Goal: Task Accomplishment & Management: Complete application form

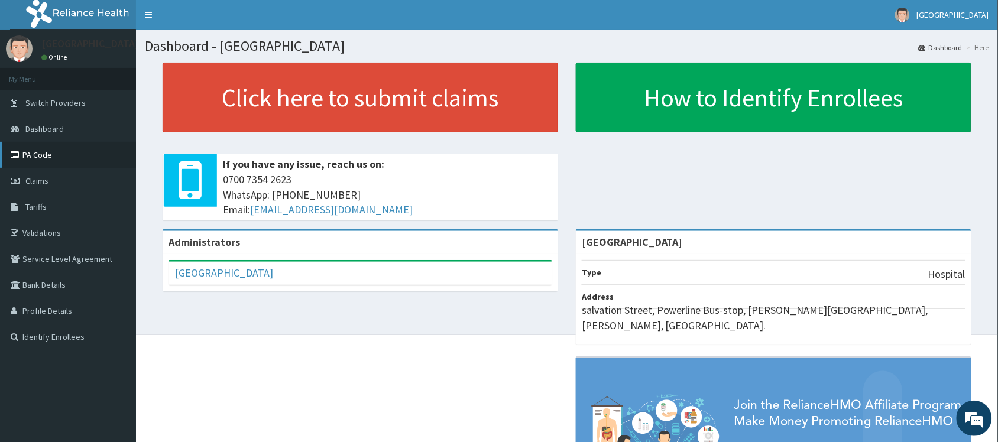
click at [99, 158] on link "PA Code" at bounding box center [68, 155] width 136 height 26
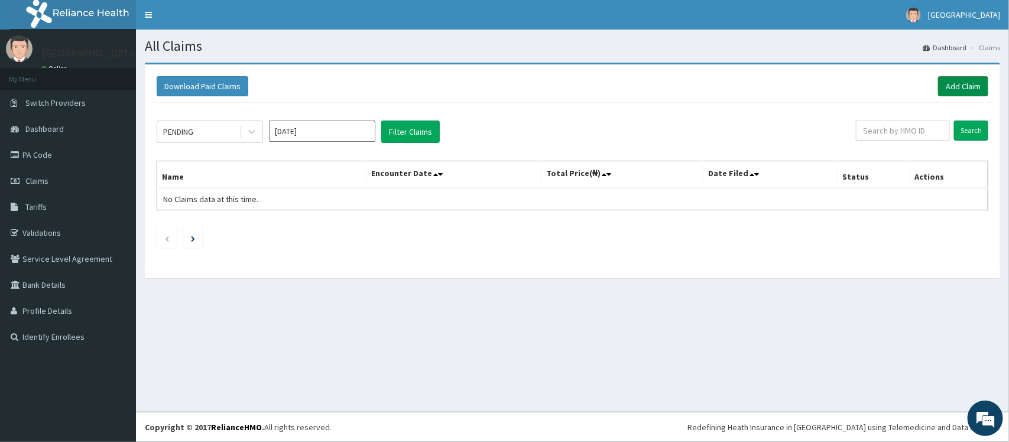
click at [968, 83] on link "Add Claim" at bounding box center [963, 86] width 50 height 20
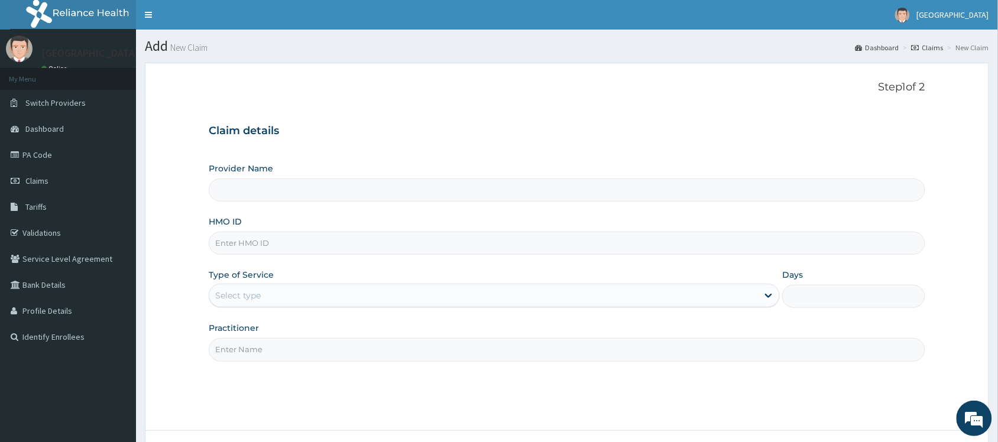
type input "[GEOGRAPHIC_DATA]"
click at [451, 196] on input "[GEOGRAPHIC_DATA]" at bounding box center [567, 190] width 716 height 23
click at [343, 237] on input "HMO ID" at bounding box center [567, 243] width 716 height 23
type input "PTL/10011/A"
click at [273, 288] on div "Select type" at bounding box center [483, 295] width 549 height 19
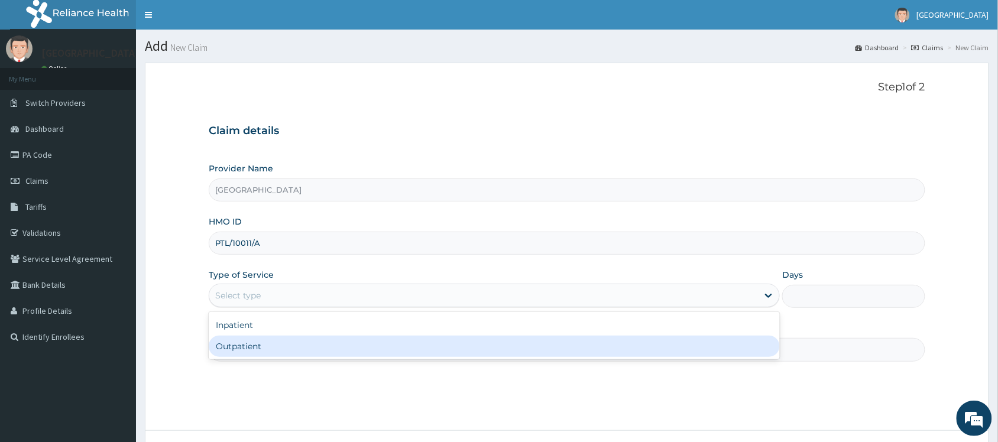
click at [339, 342] on div "Outpatient" at bounding box center [494, 346] width 571 height 21
type input "1"
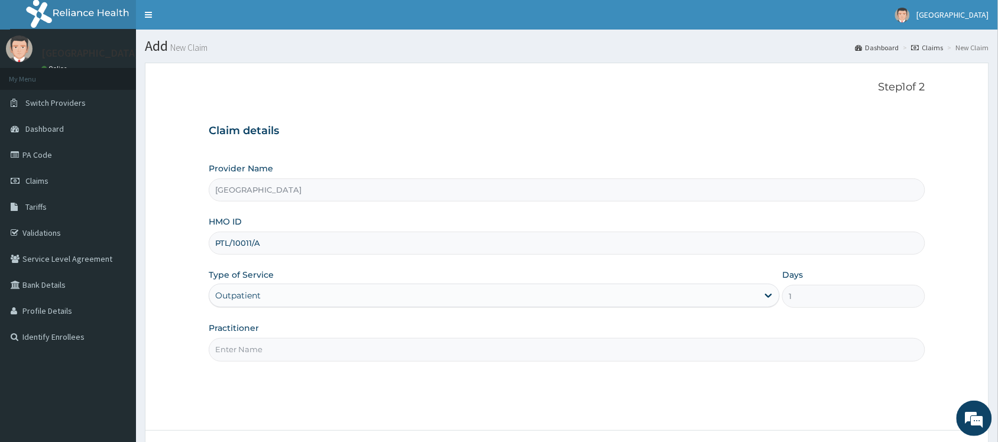
click at [296, 352] on input "Practitioner" at bounding box center [567, 349] width 716 height 23
click at [332, 296] on div "Outpatient" at bounding box center [483, 295] width 549 height 19
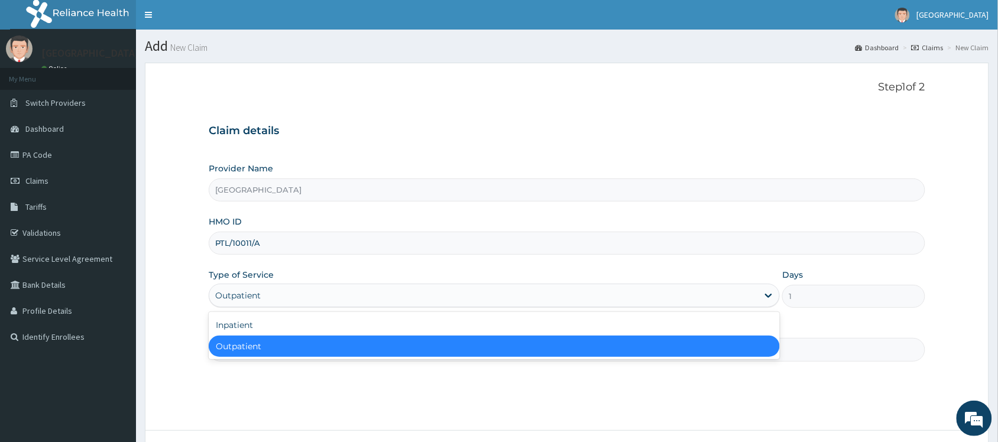
click at [343, 343] on div "Outpatient" at bounding box center [494, 346] width 571 height 21
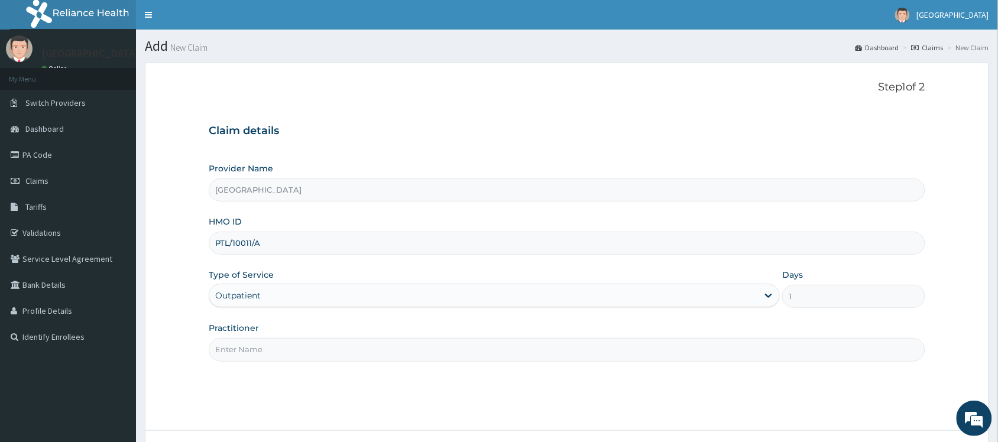
click at [329, 349] on input "Practitioner" at bounding box center [567, 349] width 716 height 23
type input "DR Dike"
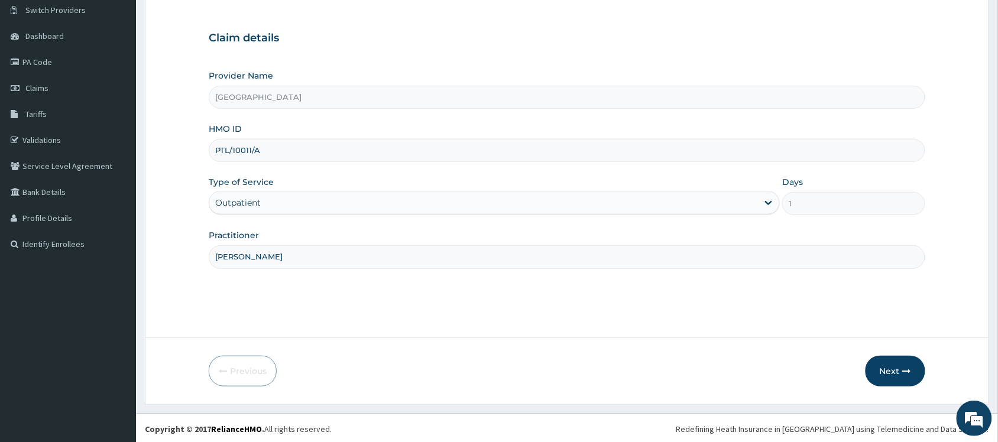
scroll to position [95, 0]
click at [913, 365] on button "Next" at bounding box center [895, 369] width 60 height 31
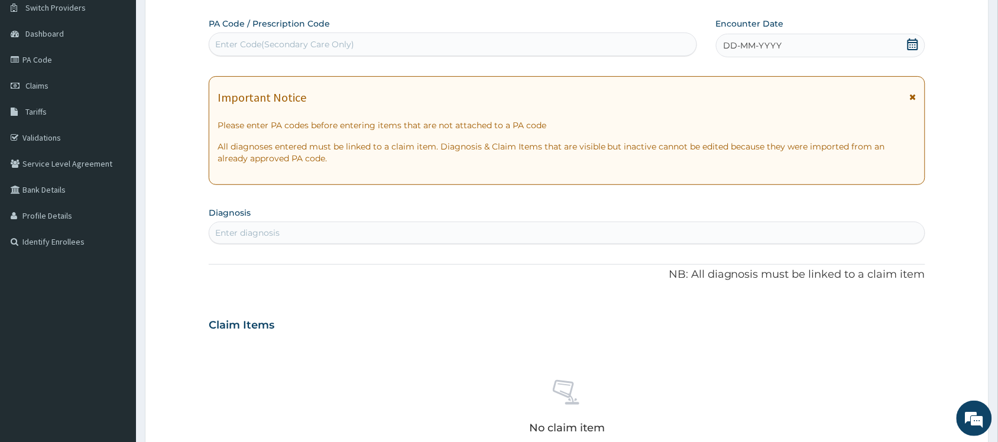
click at [551, 33] on div "Enter Code(Secondary Care Only)" at bounding box center [453, 45] width 488 height 24
type input "PA/BA6CEC"
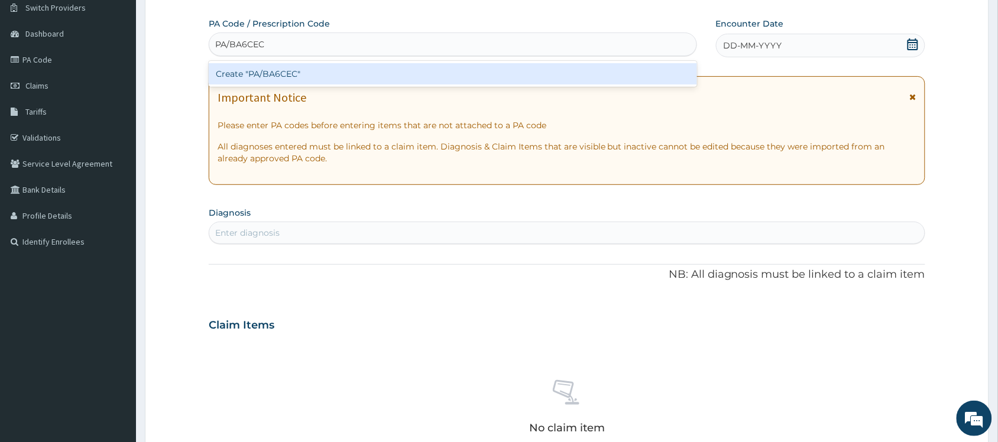
click at [554, 75] on div "Create "PA/BA6CEC"" at bounding box center [453, 73] width 488 height 21
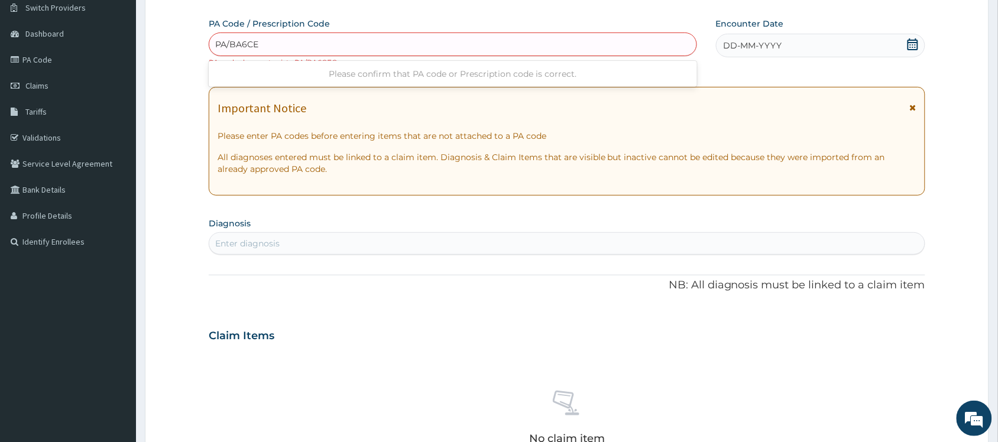
type input "PA/BA6CED"
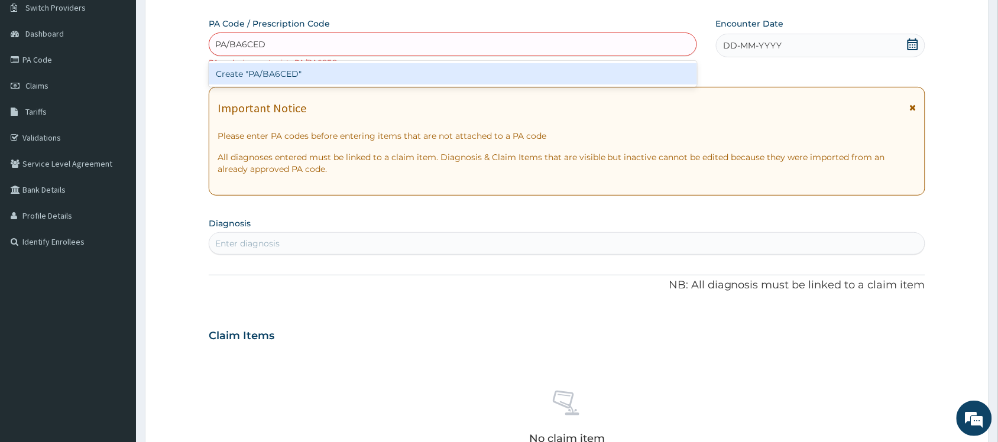
click at [433, 74] on div "Create "PA/BA6CED"" at bounding box center [453, 73] width 488 height 21
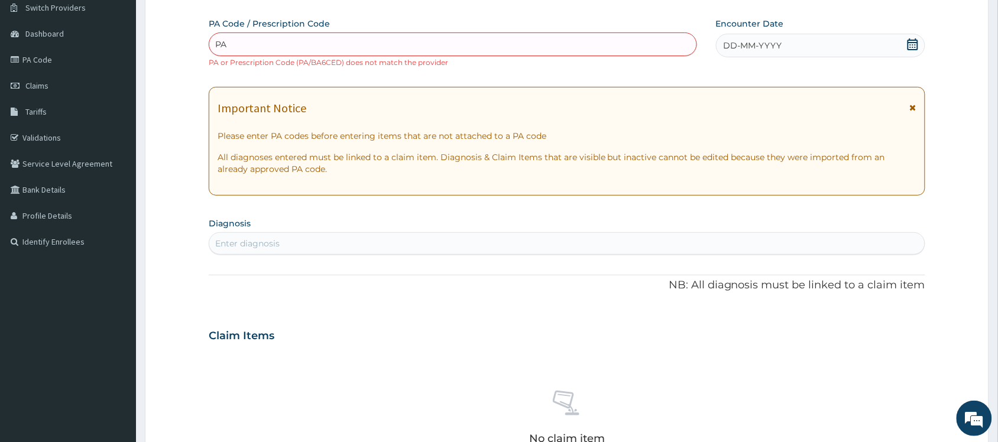
type input "PA"
click at [653, 31] on div "PA Code / Prescription Code option Create "PA/BA6CED", selected. Select is focu…" at bounding box center [453, 43] width 488 height 50
drag, startPoint x: 637, startPoint y: 40, endPoint x: 495, endPoint y: 46, distance: 142.0
click at [495, 46] on div "Enter Code(Secondary Care Only)" at bounding box center [452, 44] width 487 height 19
paste input "PA/BA6CE0"
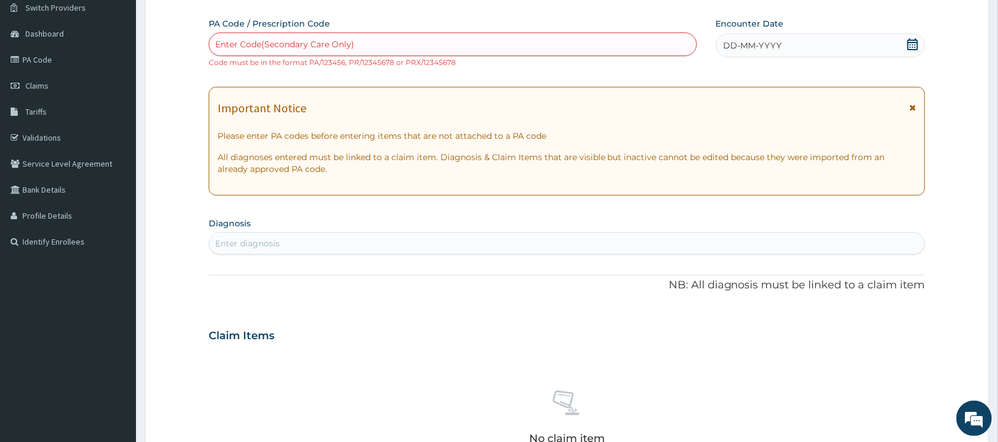
type input "PA/BA6CE0"
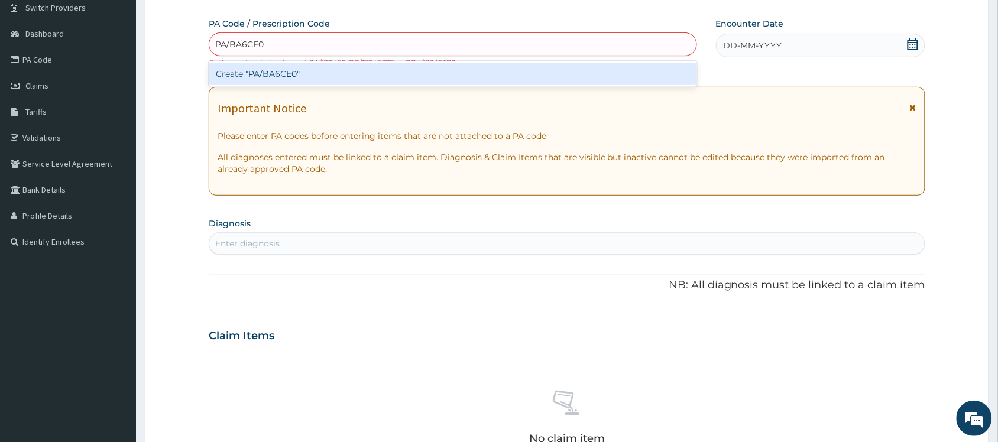
click at [452, 73] on div "Create "PA/BA6CE0"" at bounding box center [453, 73] width 488 height 21
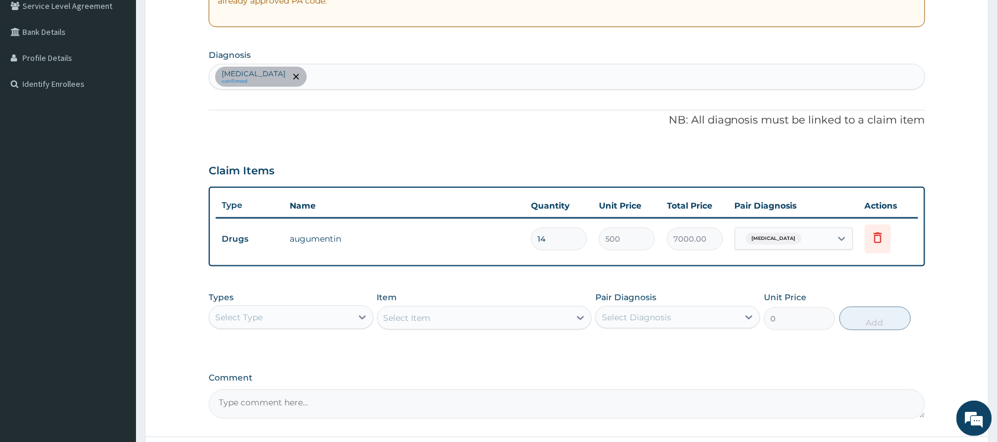
scroll to position [255, 0]
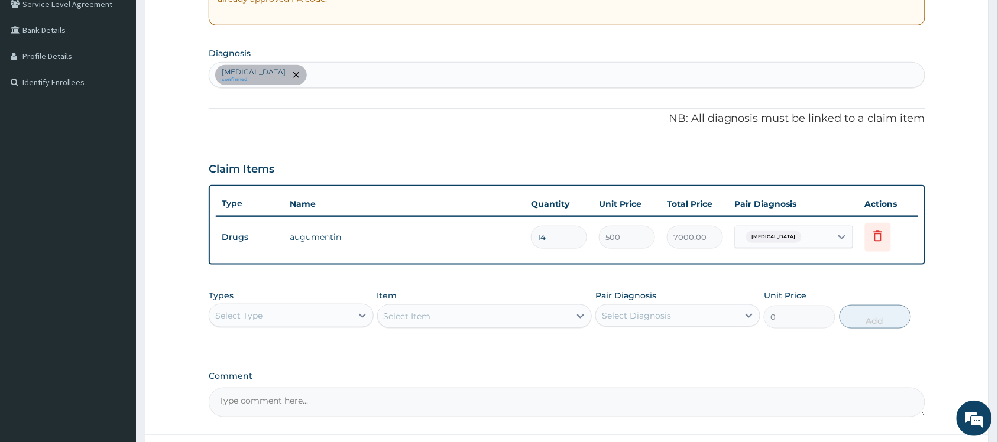
click at [351, 314] on div "Select Type" at bounding box center [280, 315] width 142 height 19
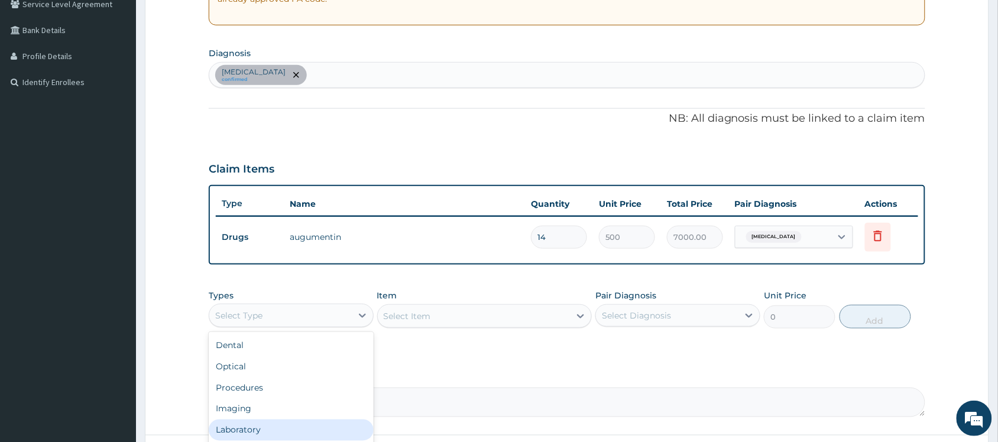
click at [324, 423] on div "Laboratory" at bounding box center [291, 430] width 165 height 21
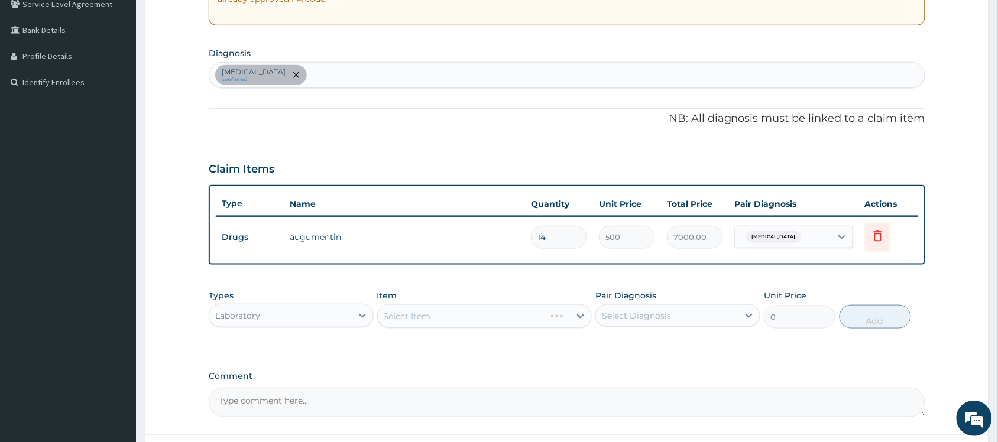
click at [482, 319] on div "Select Item" at bounding box center [484, 316] width 215 height 24
click at [696, 316] on div "Select Diagnosis" at bounding box center [667, 315] width 142 height 19
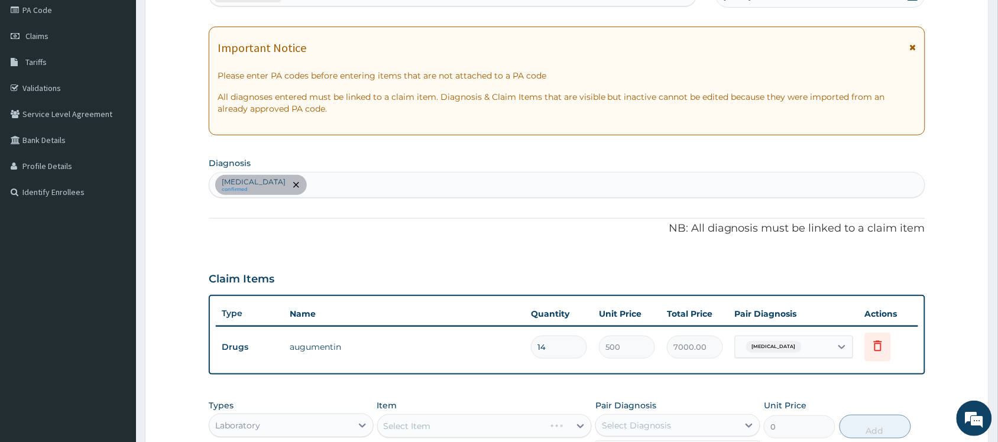
scroll to position [107, 0]
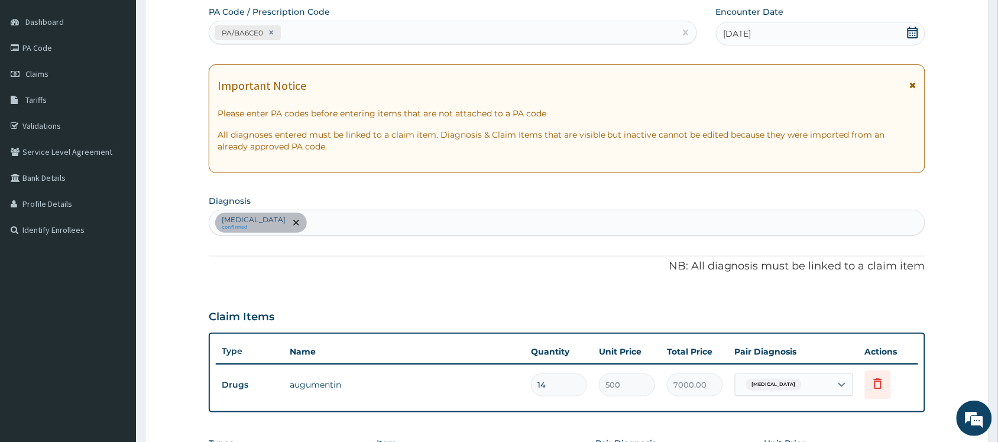
click at [622, 218] on div "Pharyngitis confirmed" at bounding box center [566, 222] width 715 height 25
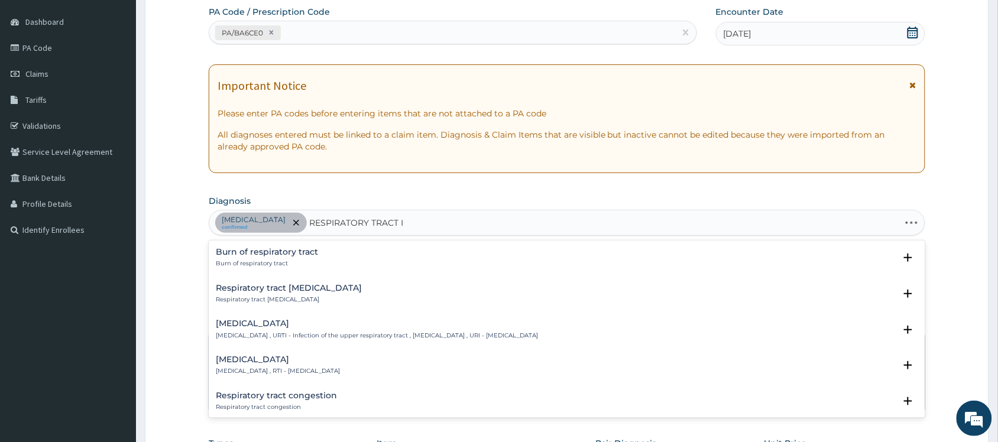
type input "RESPIRATORY TRACT IN"
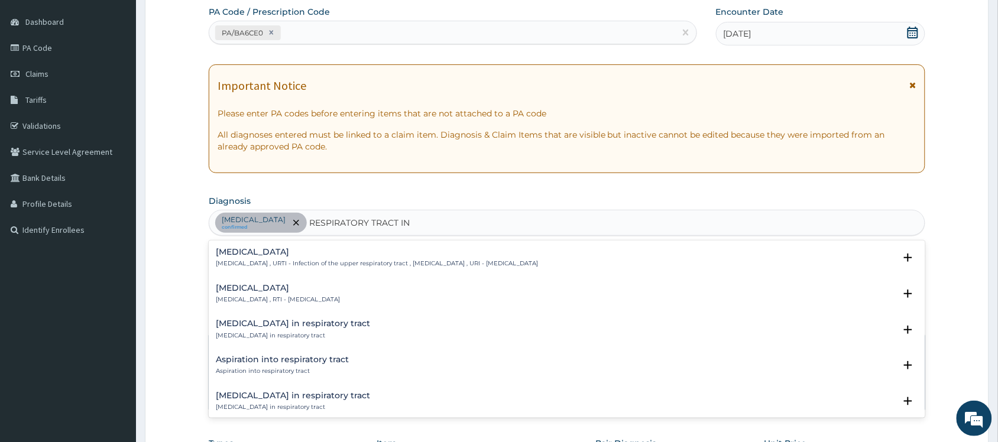
click at [538, 262] on p "Upper respiratory infection , URTI - Infection of the upper respiratory tract ,…" at bounding box center [377, 264] width 322 height 8
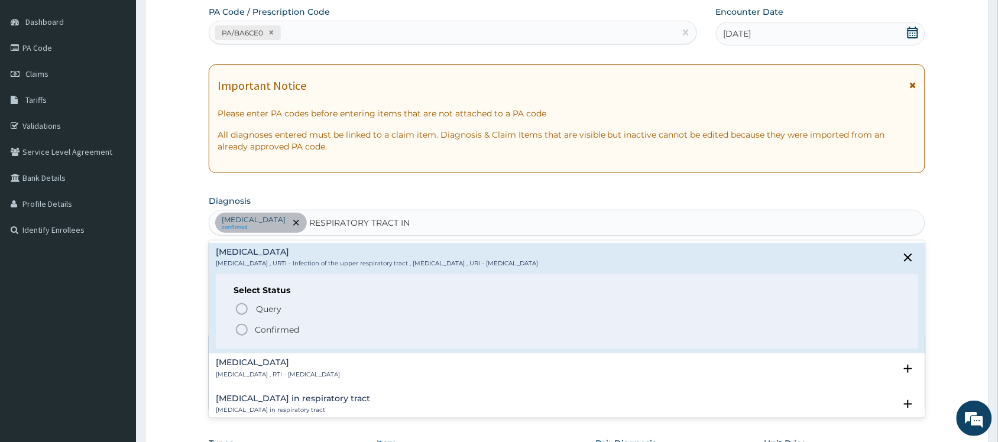
click at [242, 334] on icon "status option filled" at bounding box center [242, 330] width 14 height 14
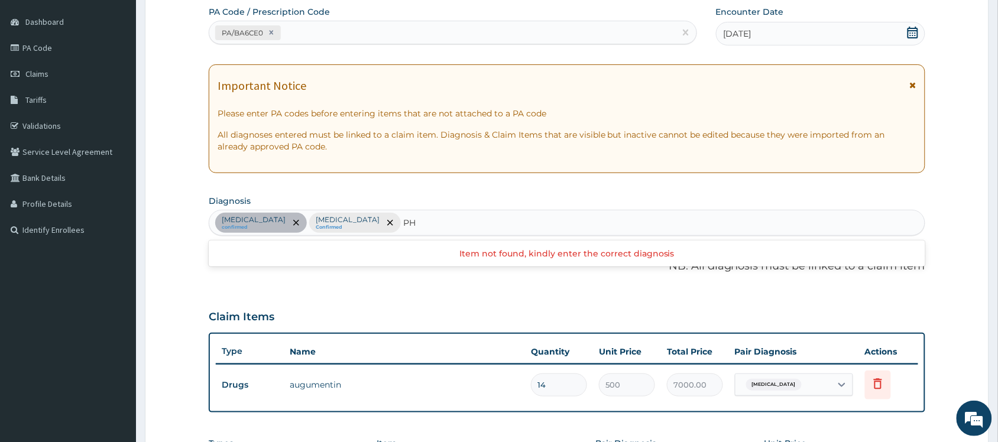
type input "P"
type input "A"
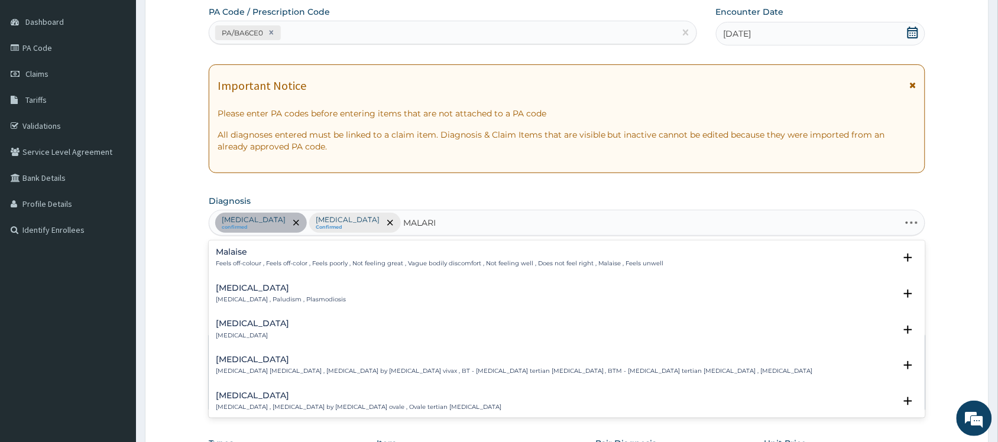
type input "MALARIA"
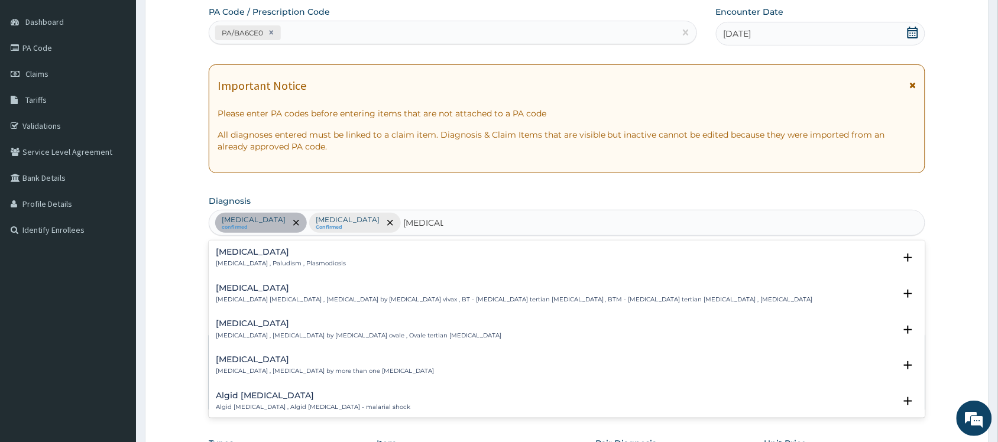
click at [397, 252] on div "Malaria Malaria , Paludism , Plasmodiosis" at bounding box center [567, 258] width 702 height 21
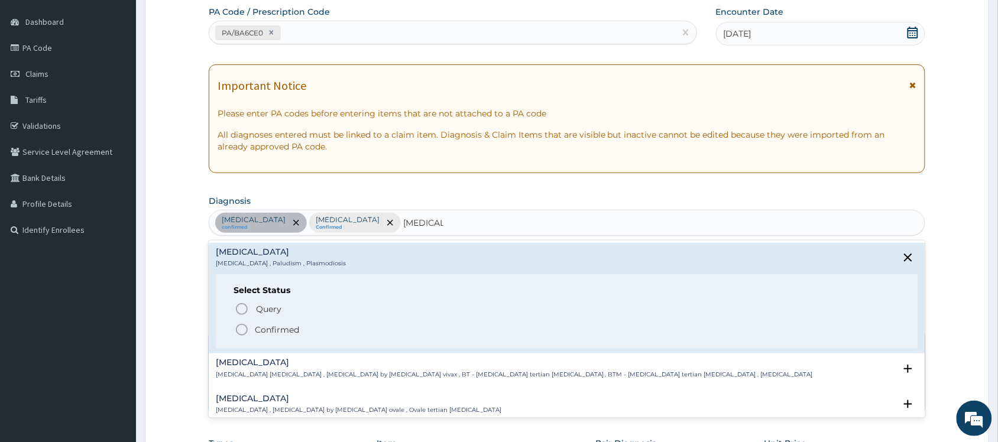
click at [244, 329] on icon "status option filled" at bounding box center [242, 330] width 14 height 14
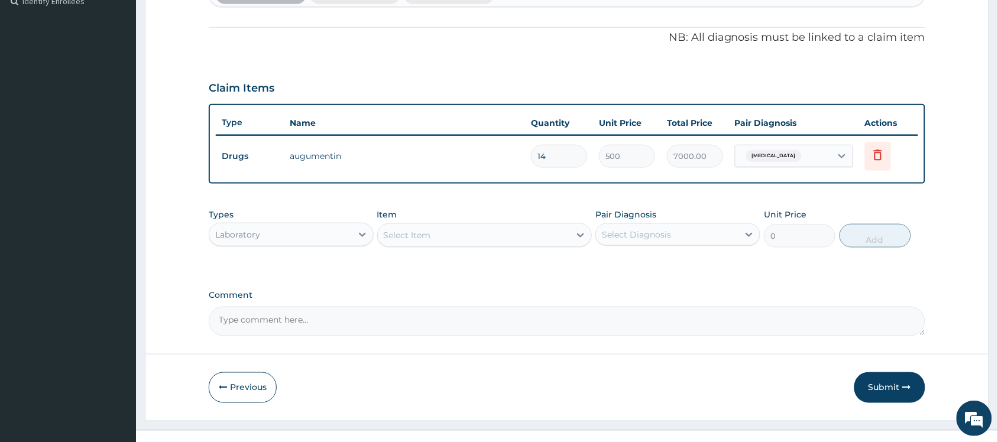
scroll to position [353, 0]
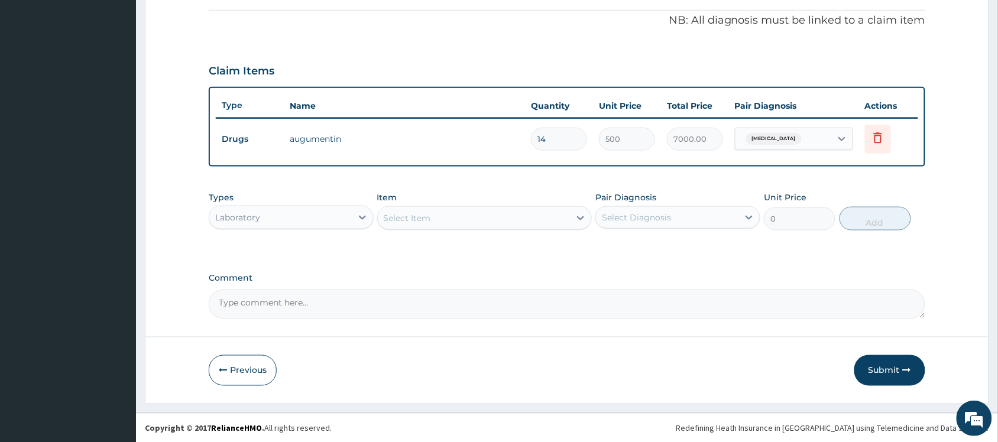
click at [443, 222] on div "Select Item" at bounding box center [474, 218] width 193 height 19
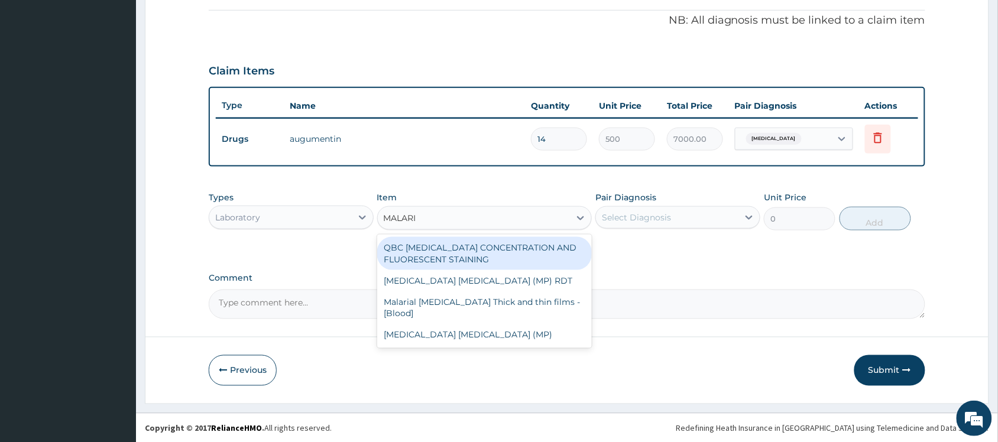
type input "MALARIA"
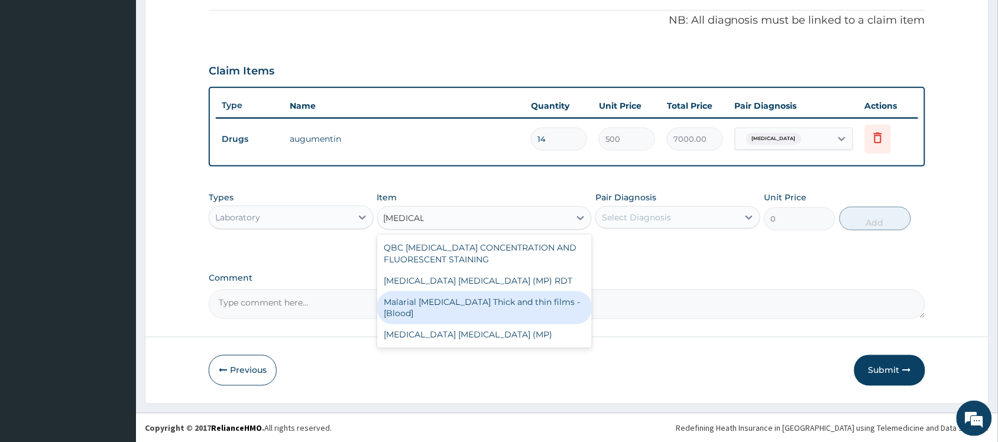
click at [487, 302] on div "Malarial Parasite Thick and thin films - [Blood]" at bounding box center [484, 307] width 215 height 33
type input "1500"
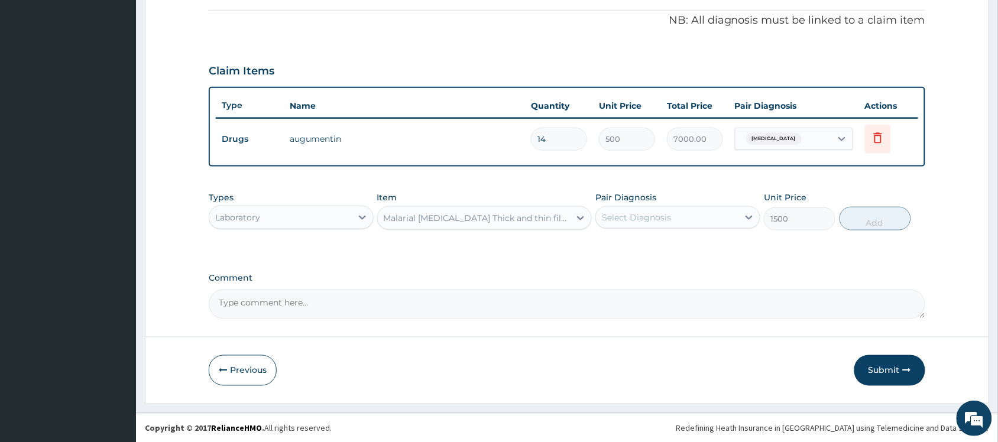
click at [724, 222] on div "Select Diagnosis" at bounding box center [667, 217] width 142 height 19
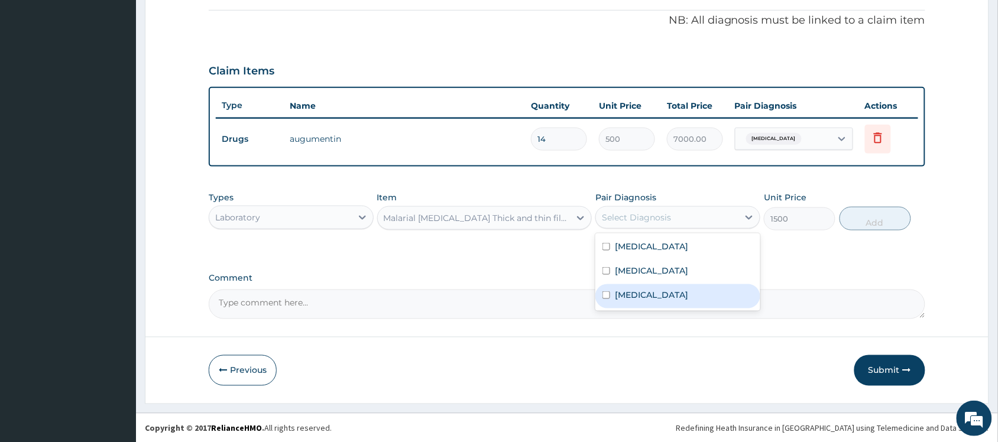
click at [681, 299] on div "Malaria" at bounding box center [677, 296] width 165 height 24
checkbox input "true"
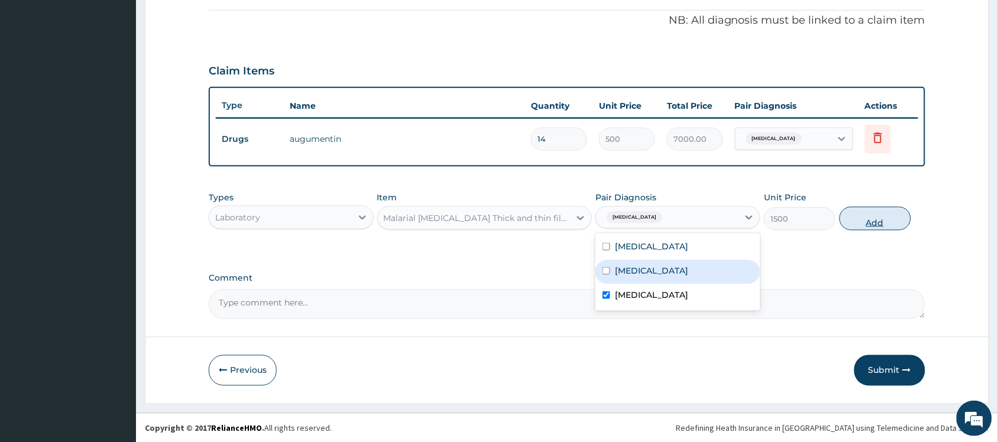
click at [896, 213] on button "Add" at bounding box center [875, 219] width 72 height 24
type input "0"
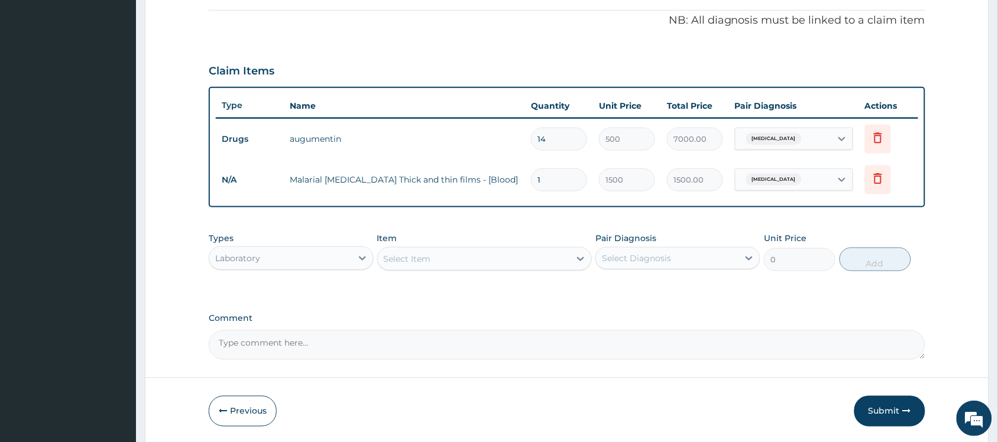
click at [475, 263] on div "Select Item" at bounding box center [474, 258] width 193 height 19
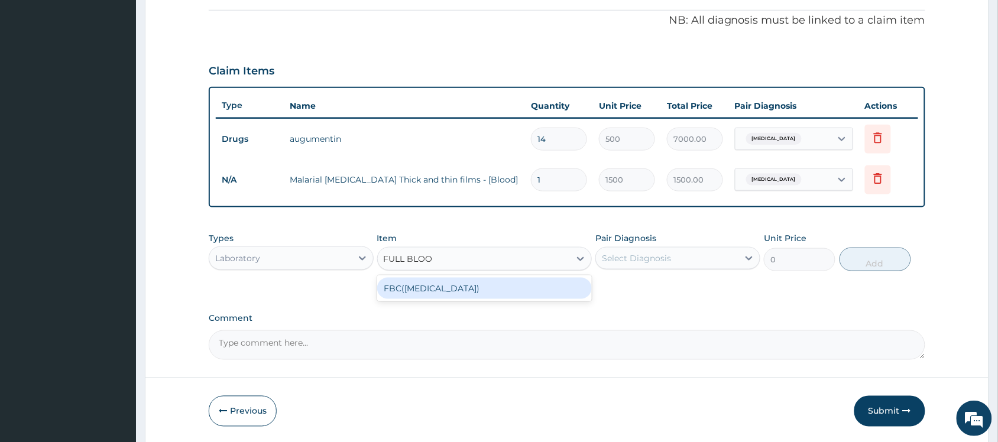
type input "FULL BLOOD"
click at [492, 290] on div "FBC(FULL BLOOD COUNT)" at bounding box center [484, 288] width 215 height 21
type input "3500"
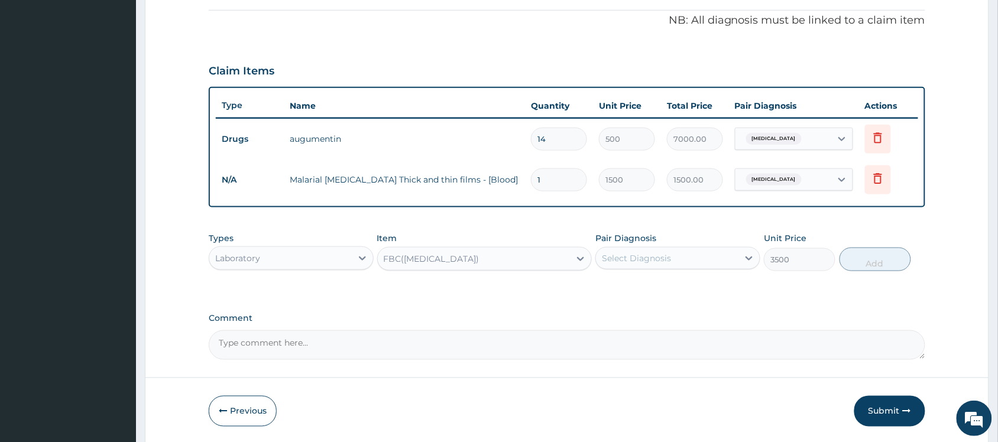
click at [707, 252] on div "Select Diagnosis" at bounding box center [667, 258] width 142 height 19
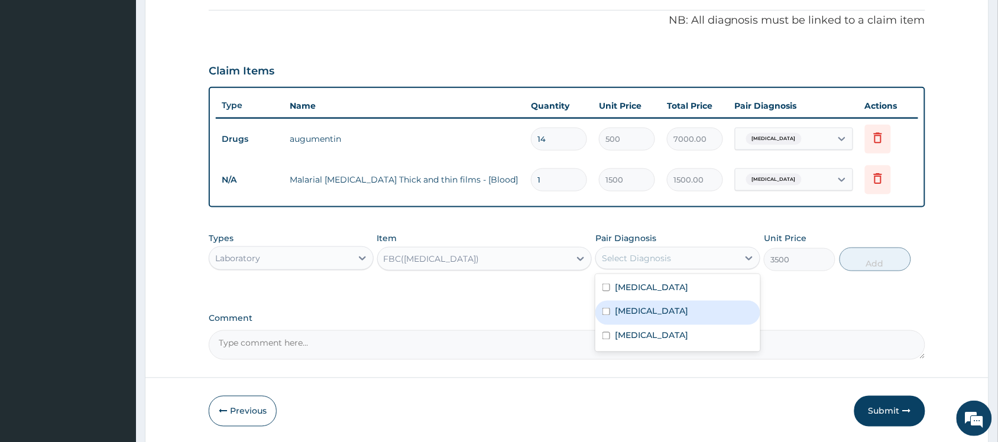
click at [685, 310] on label "Upper respiratory infection" at bounding box center [651, 312] width 73 height 12
checkbox input "true"
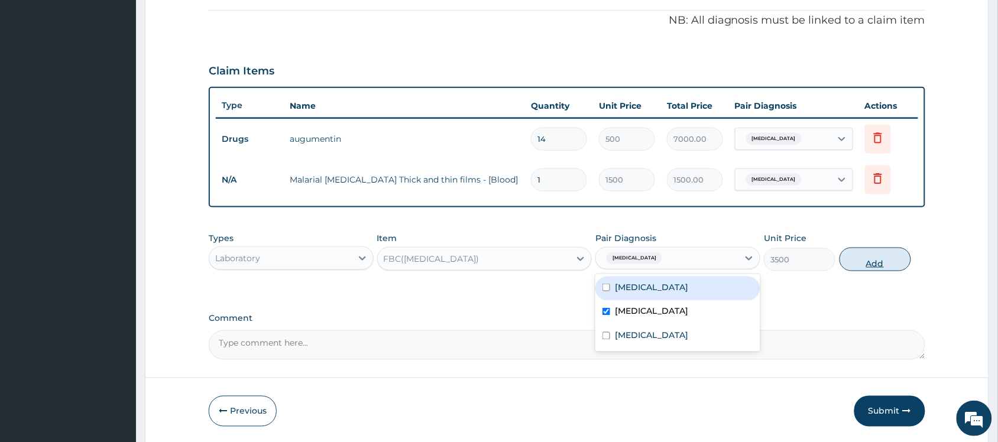
click at [878, 255] on button "Add" at bounding box center [875, 260] width 72 height 24
type input "0"
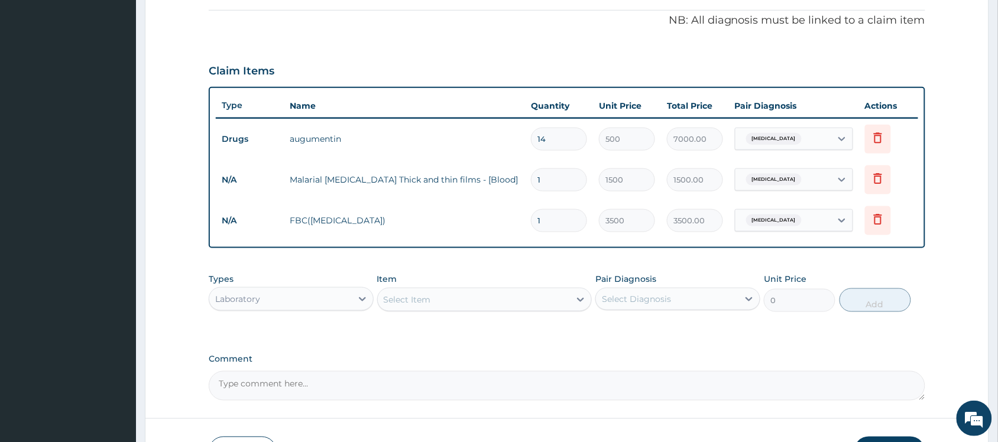
click at [340, 303] on div "Laboratory" at bounding box center [280, 299] width 142 height 19
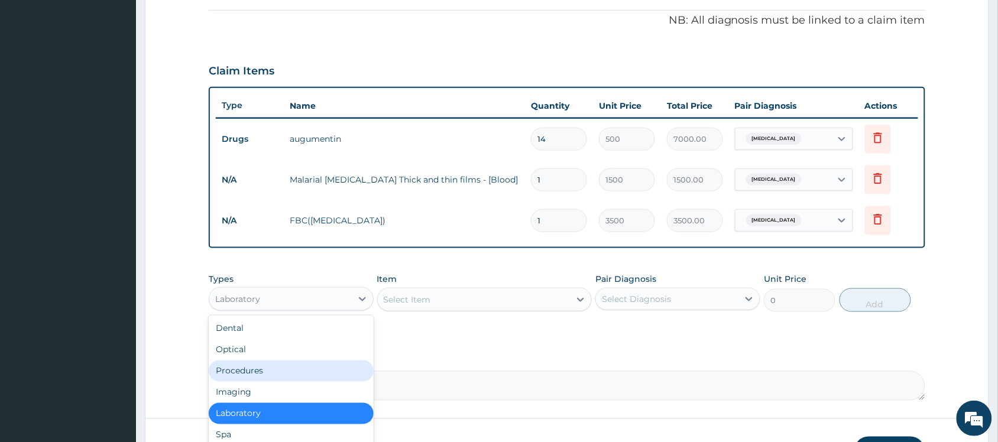
click at [297, 368] on div "Procedures" at bounding box center [291, 371] width 165 height 21
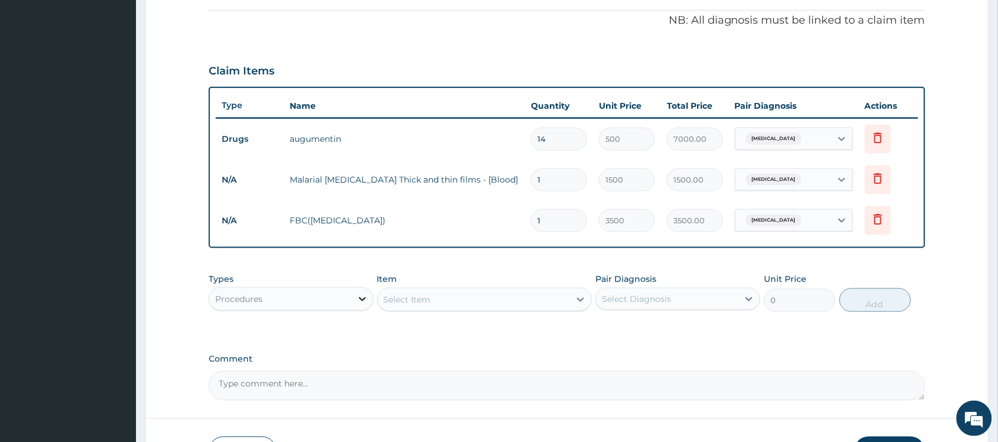
click at [356, 288] on div at bounding box center [362, 298] width 21 height 21
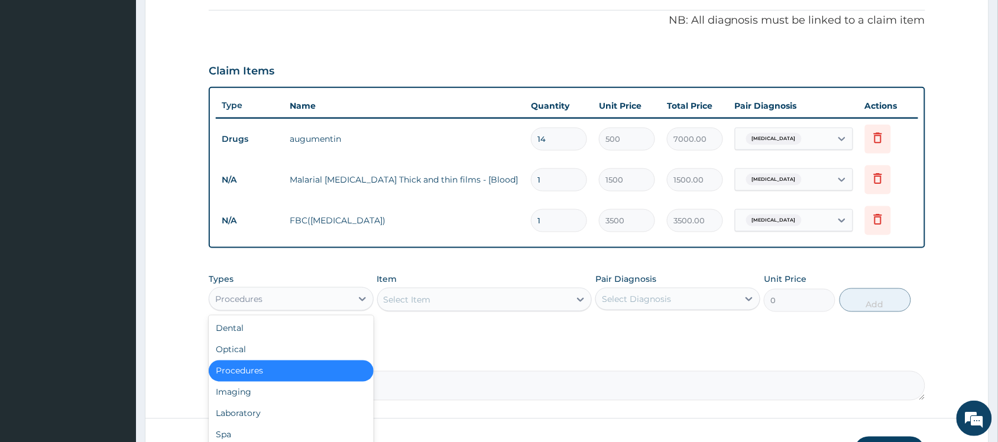
click at [325, 373] on div "Procedures" at bounding box center [291, 371] width 165 height 21
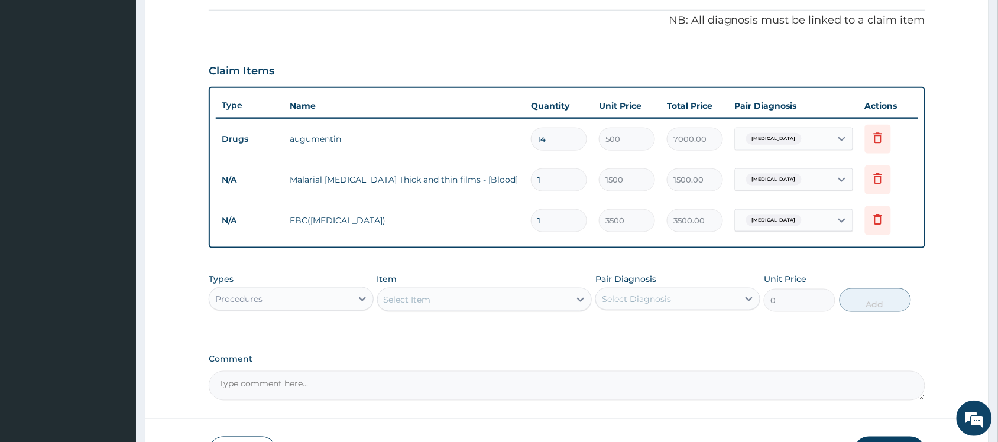
click at [550, 294] on div "Select Item" at bounding box center [474, 299] width 193 height 19
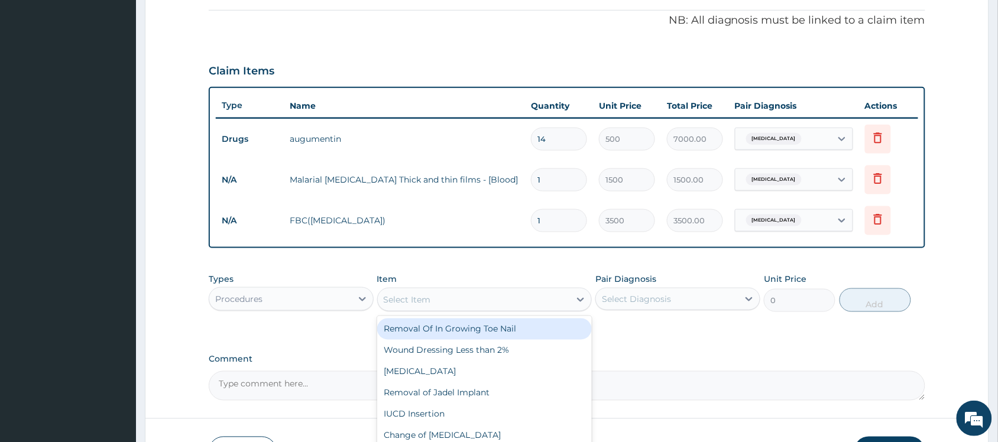
click at [624, 345] on div "PA Code / Prescription Code PA/BA6CE0 Encounter Date 15-09-2025 Important Notic…" at bounding box center [567, 80] width 716 height 641
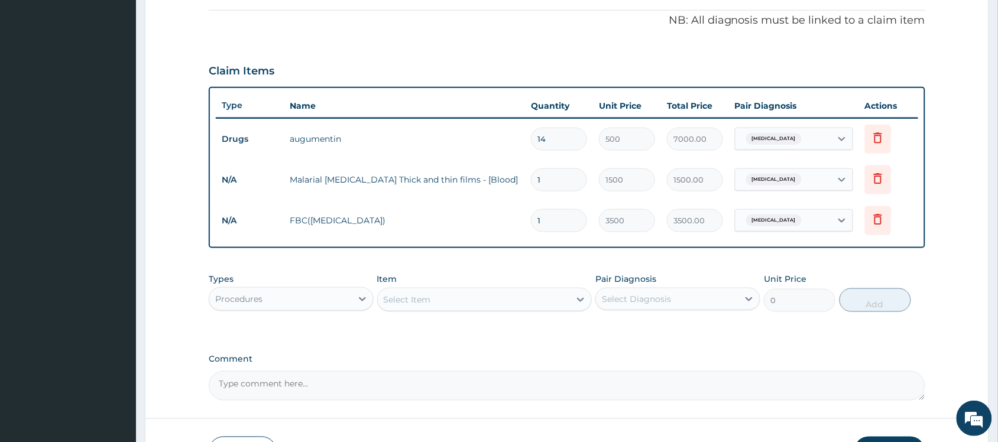
click at [456, 297] on div "Select Item" at bounding box center [474, 299] width 193 height 19
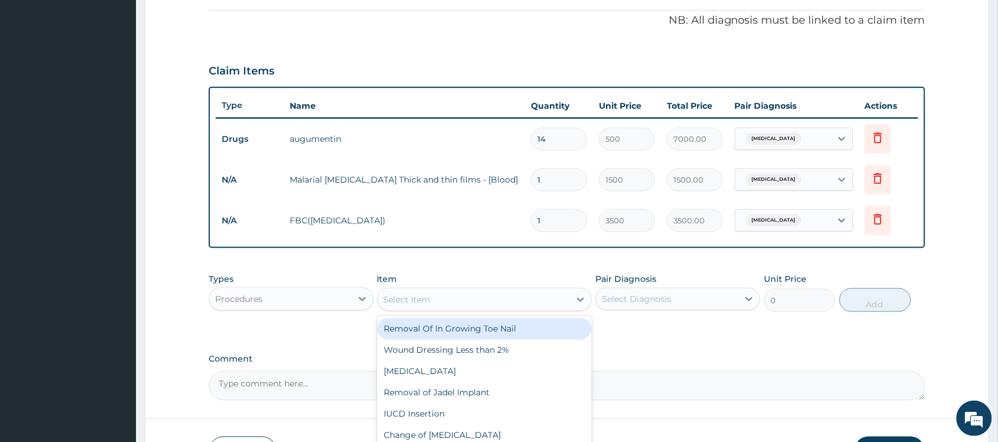
click at [456, 297] on div "Select Item" at bounding box center [474, 299] width 193 height 19
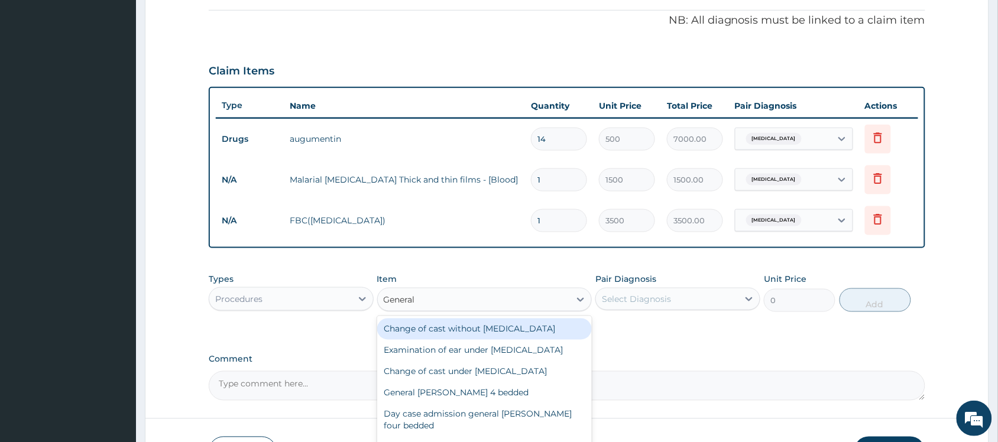
type input "General p"
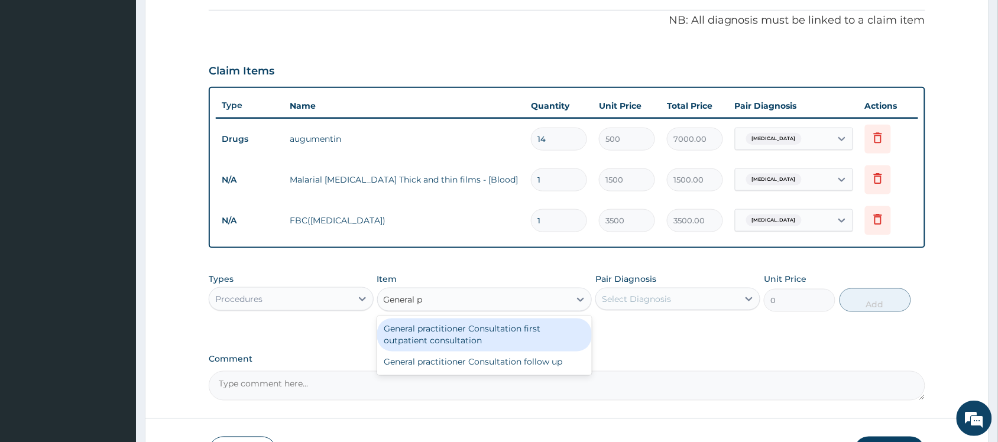
click at [485, 329] on div "General practitioner Consultation first outpatient consultation" at bounding box center [484, 335] width 215 height 33
type input "3000"
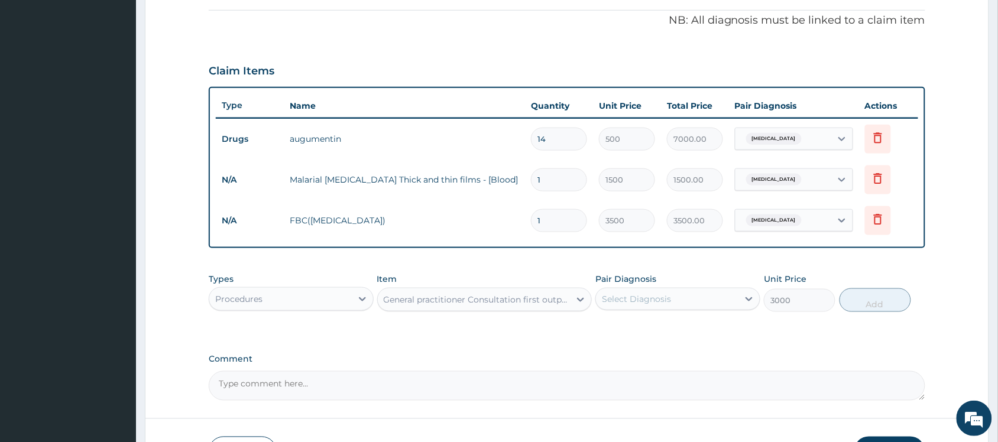
click at [721, 299] on div "Select Diagnosis" at bounding box center [667, 299] width 142 height 19
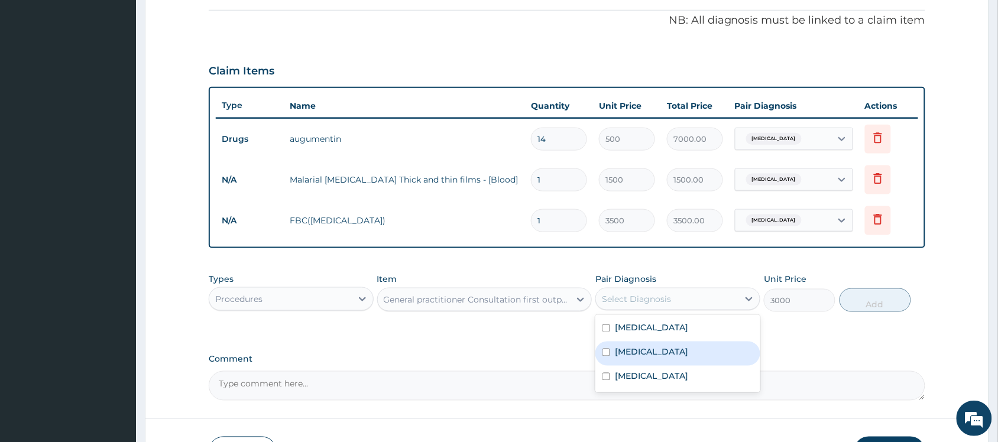
click at [683, 355] on label "Upper respiratory infection" at bounding box center [651, 352] width 73 height 12
checkbox input "true"
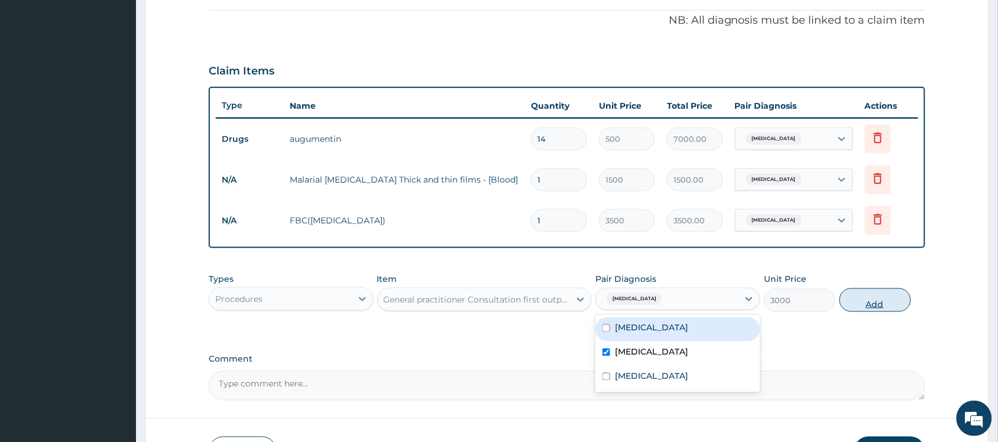
click at [867, 299] on button "Add" at bounding box center [875, 300] width 72 height 24
type input "0"
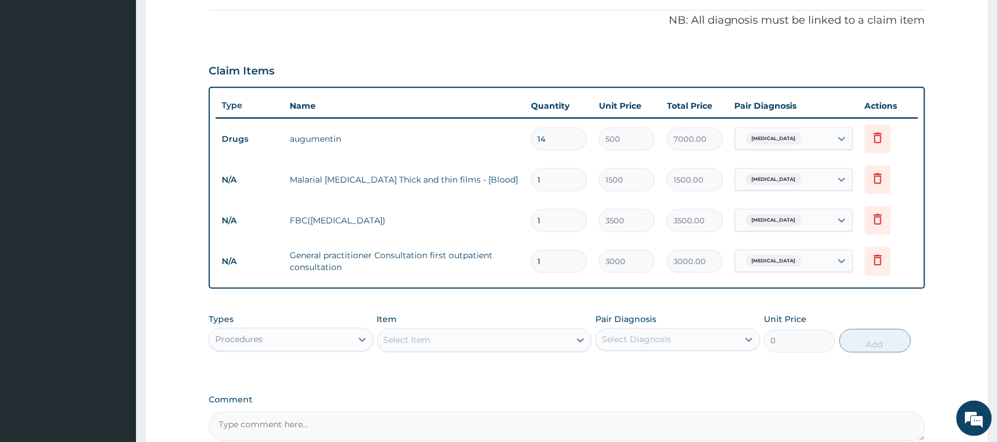
click at [464, 338] on div "Select Item" at bounding box center [474, 340] width 193 height 19
type input "arteme"
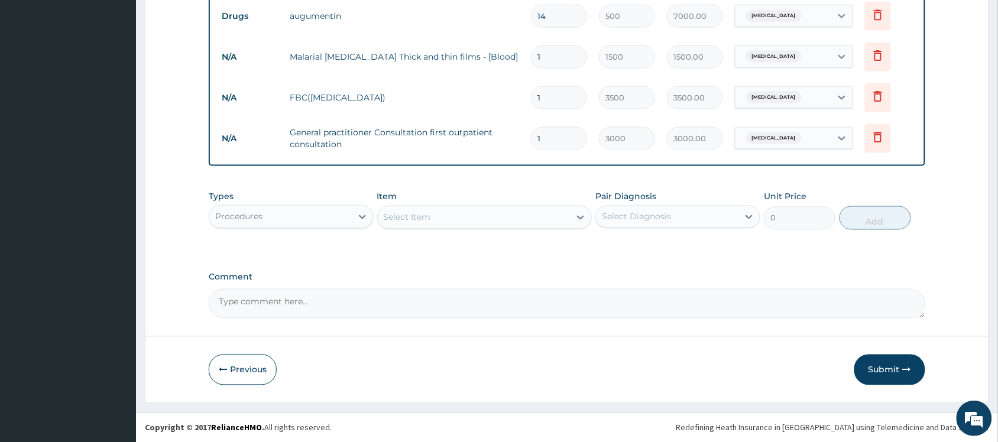
click at [345, 214] on div "Procedures" at bounding box center [280, 216] width 142 height 19
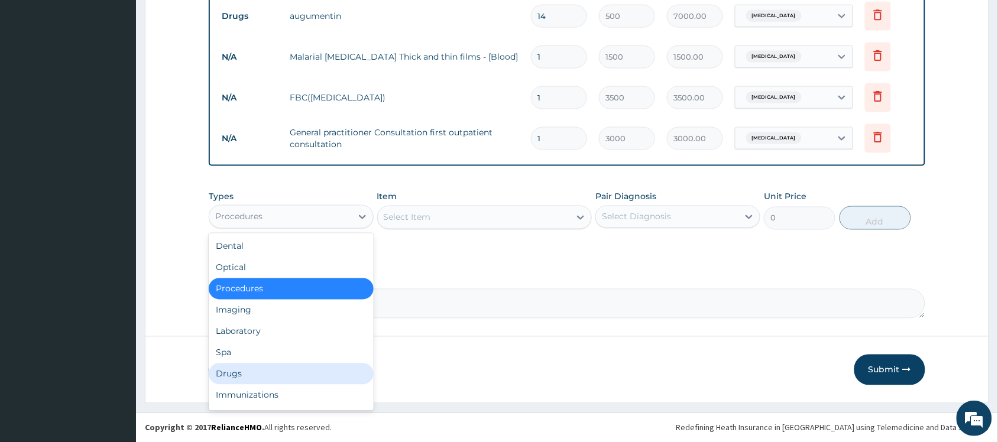
click at [282, 369] on div "Drugs" at bounding box center [291, 374] width 165 height 21
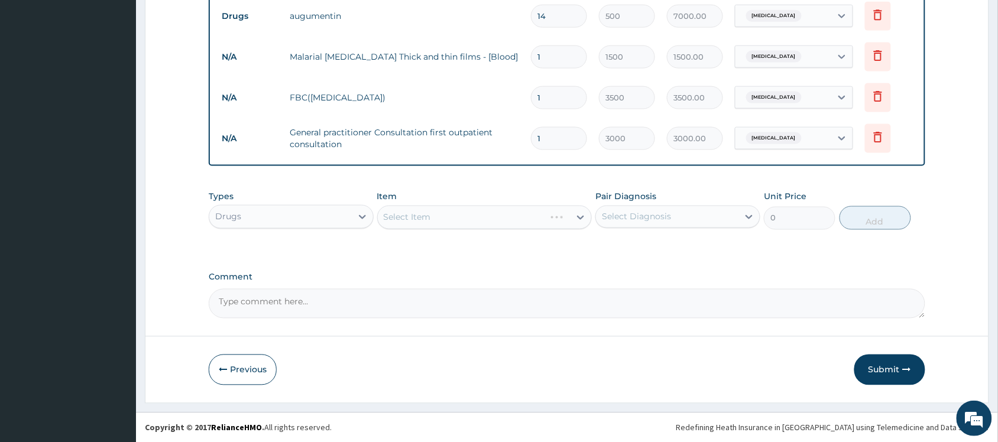
click at [686, 218] on div "Select Diagnosis" at bounding box center [667, 216] width 142 height 19
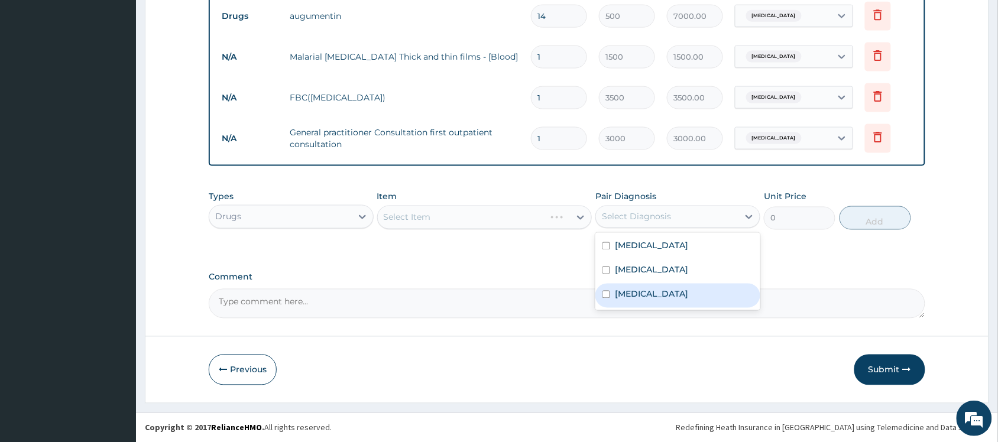
click at [653, 290] on div "Malaria" at bounding box center [677, 296] width 165 height 24
checkbox input "true"
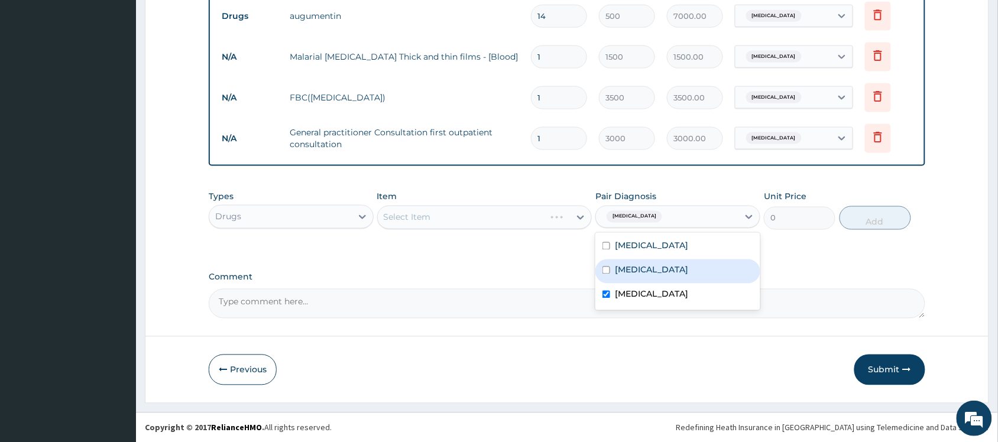
click at [505, 210] on div "Select Item" at bounding box center [484, 218] width 215 height 24
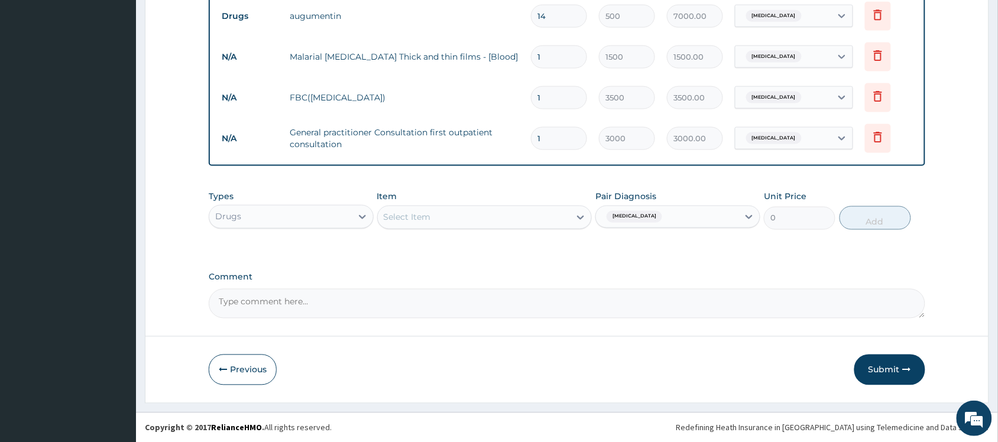
click at [559, 208] on div "Select Item" at bounding box center [474, 217] width 193 height 19
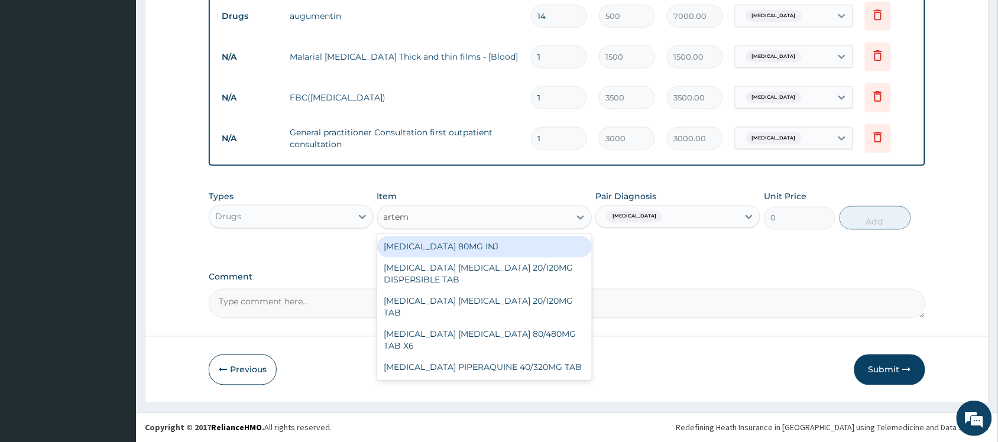
type input "arteme"
click at [513, 245] on div "ARTEMETHER 80MG INJ" at bounding box center [484, 246] width 215 height 21
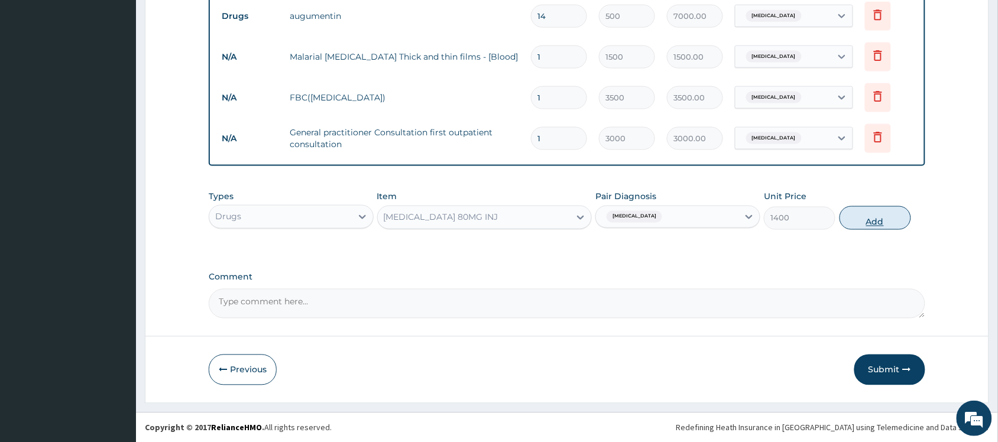
click at [852, 219] on button "Add" at bounding box center [875, 218] width 72 height 24
type input "0"
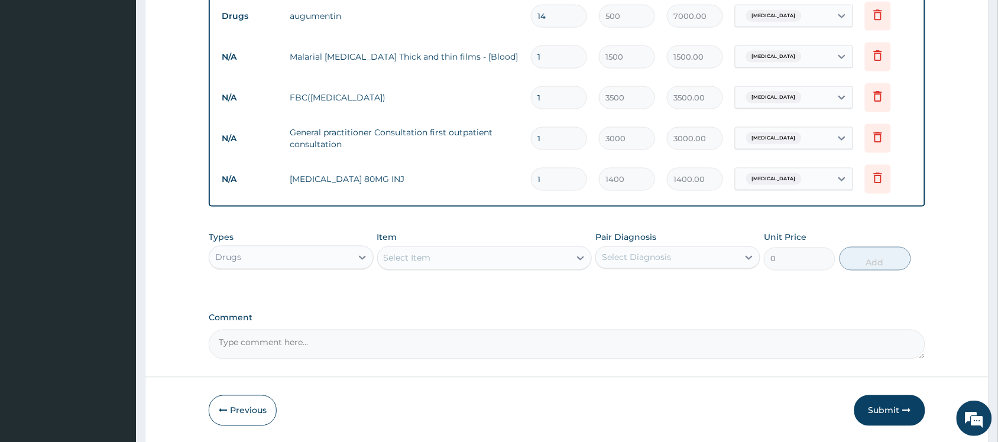
click at [474, 255] on div "Select Item" at bounding box center [474, 258] width 193 height 19
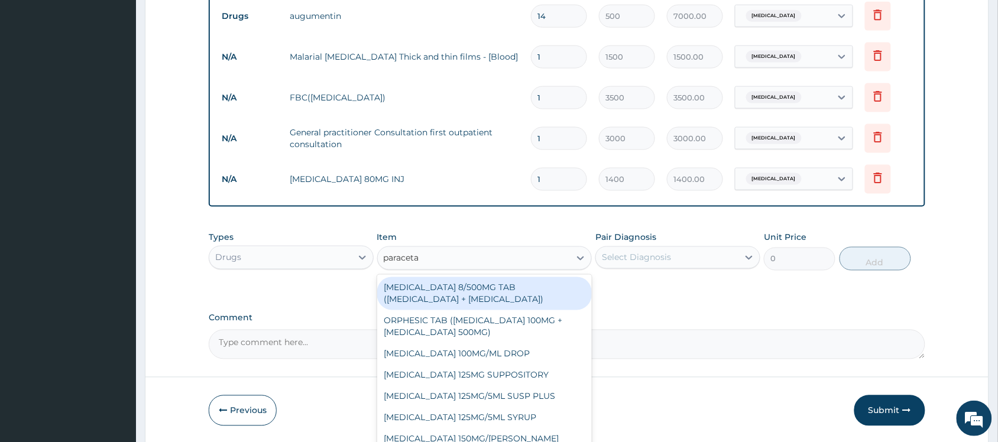
type input "paraceta"
type input "paracetamol"
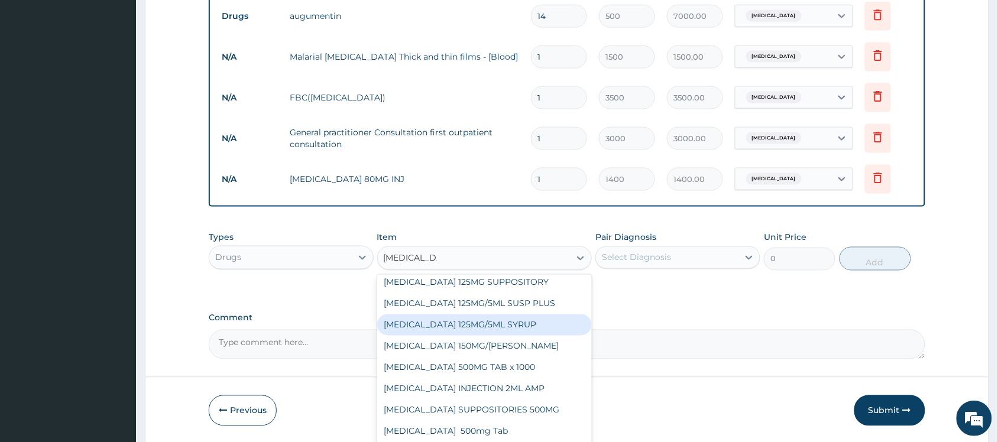
scroll to position [106, 0]
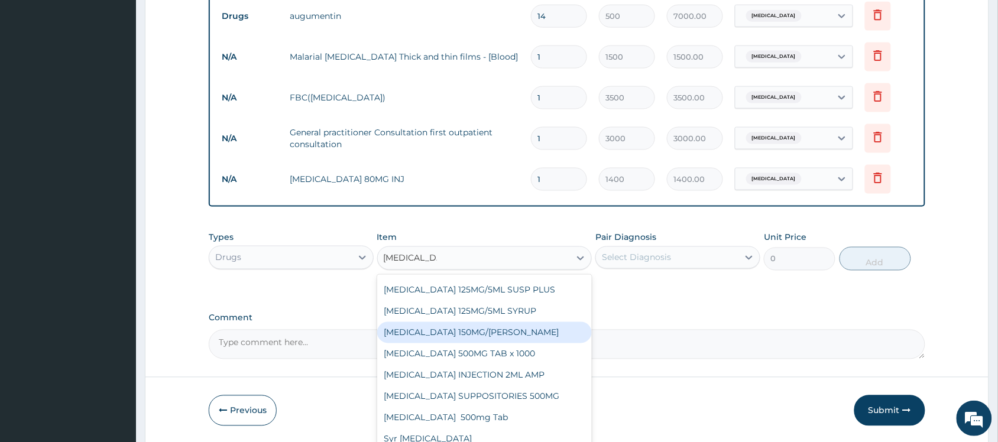
click at [498, 329] on div "PARACETAMOL 150MG/ML VIAL" at bounding box center [484, 332] width 215 height 21
type input "724.5"
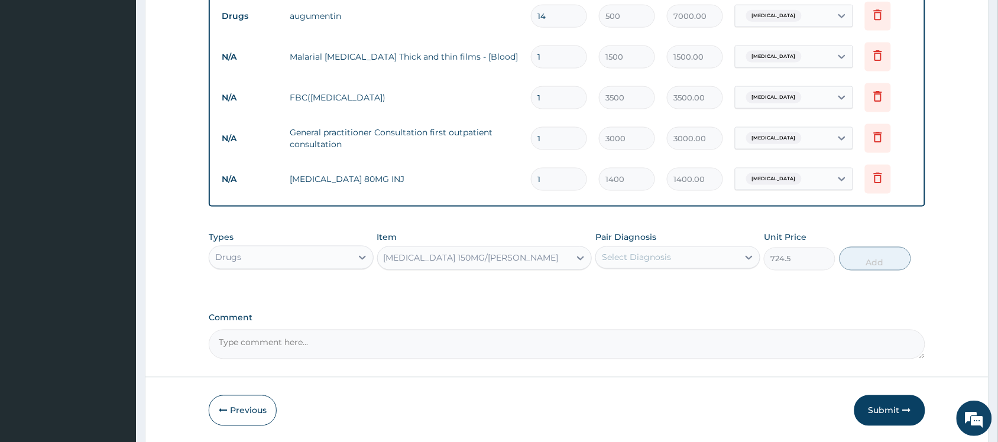
click at [701, 258] on div "Select Diagnosis" at bounding box center [667, 257] width 142 height 19
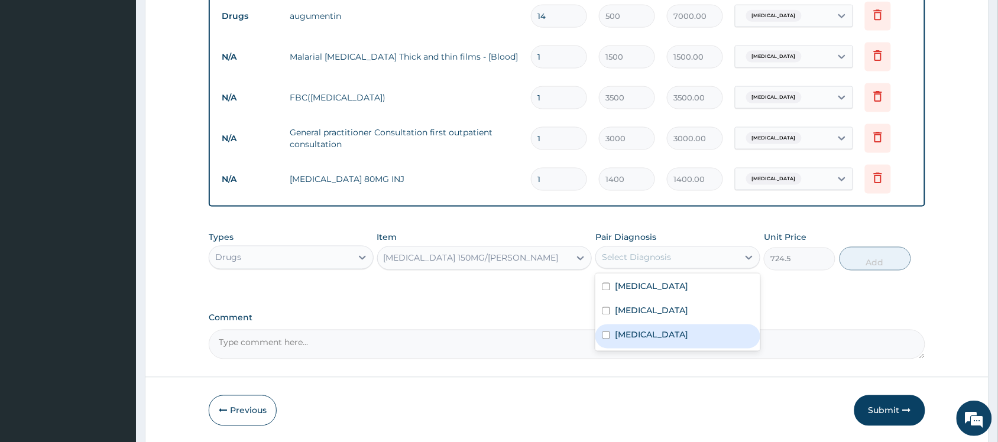
click at [665, 335] on div "Malaria" at bounding box center [677, 337] width 165 height 24
checkbox input "true"
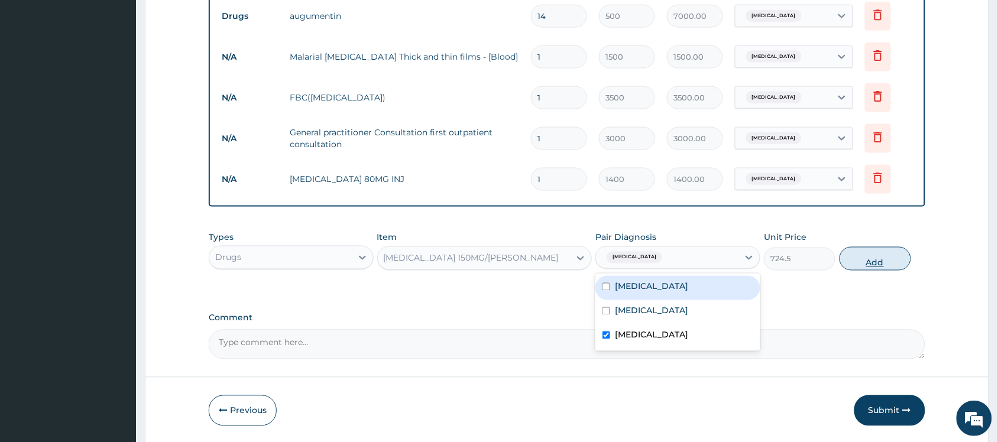
click at [880, 260] on button "Add" at bounding box center [875, 259] width 72 height 24
type input "0"
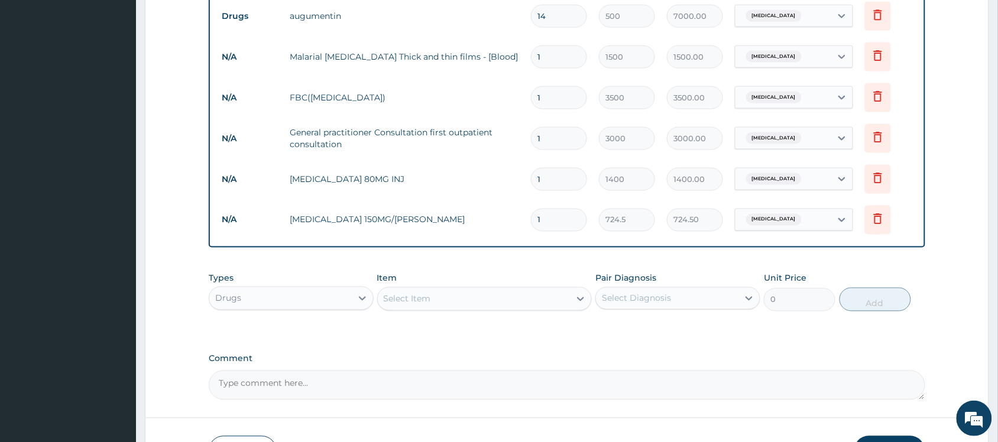
click at [412, 296] on div "Select Item" at bounding box center [407, 299] width 47 height 12
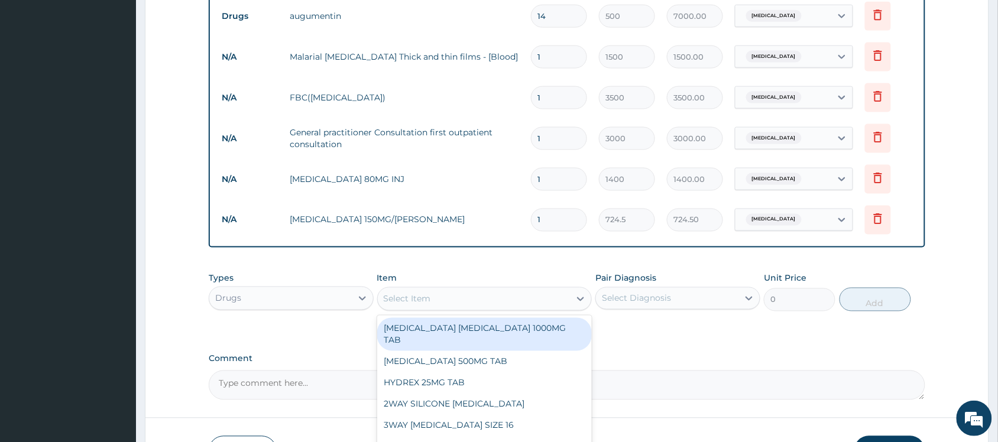
click at [412, 296] on div "Select Item" at bounding box center [407, 299] width 47 height 12
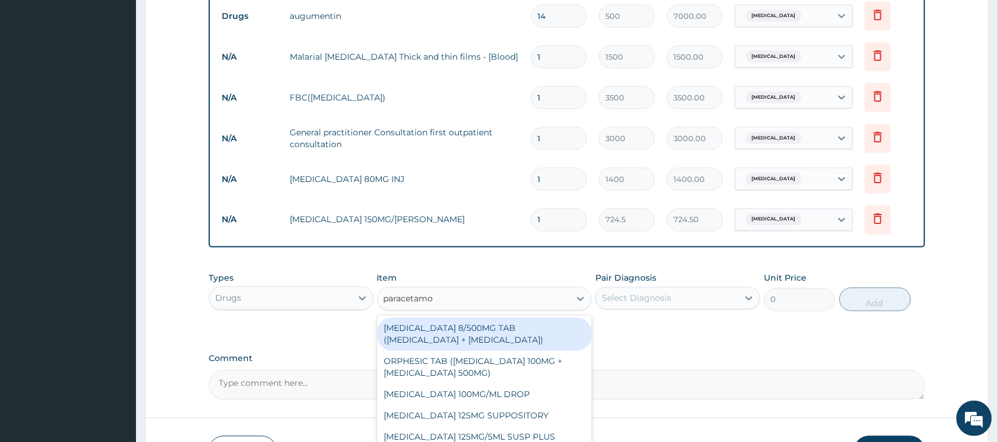
type input "paracetamol"
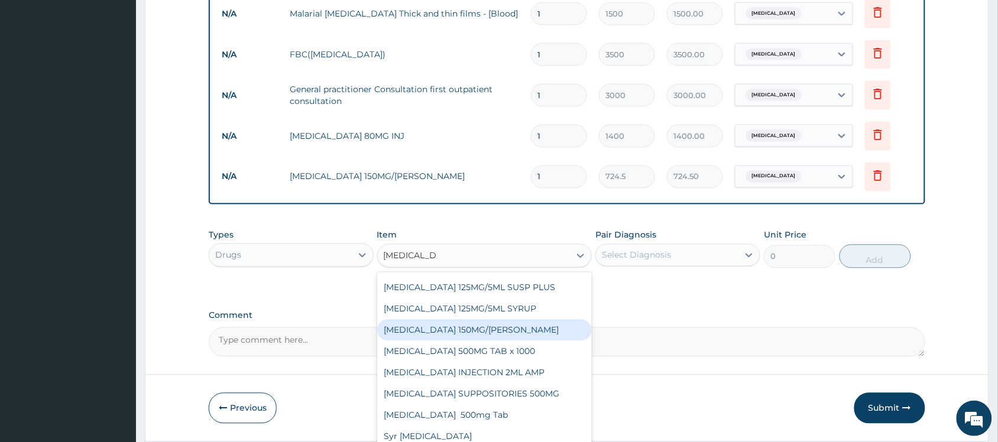
scroll to position [557, 0]
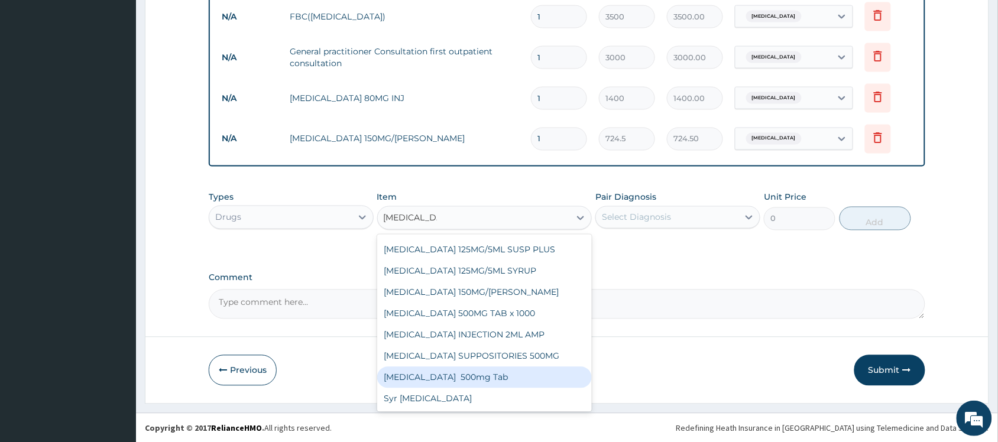
click at [530, 379] on div "Paracetamol 500mg Tab" at bounding box center [484, 377] width 215 height 21
type input "25"
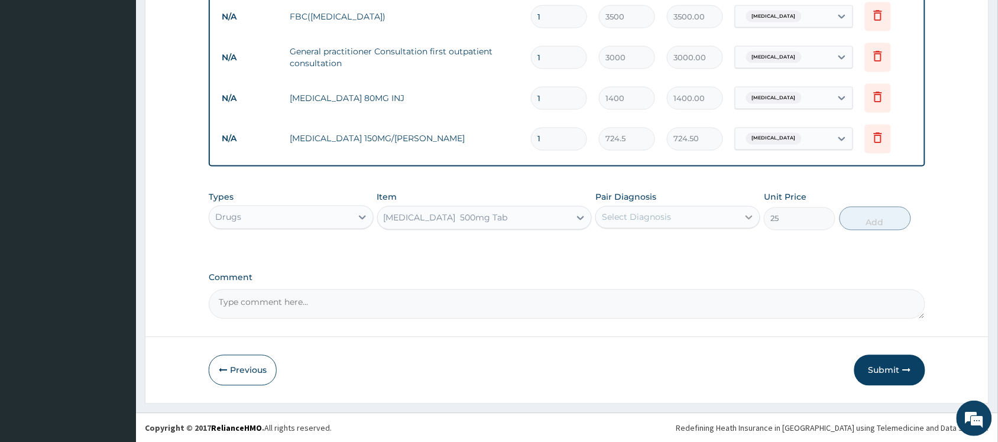
click at [747, 225] on div at bounding box center [748, 217] width 21 height 21
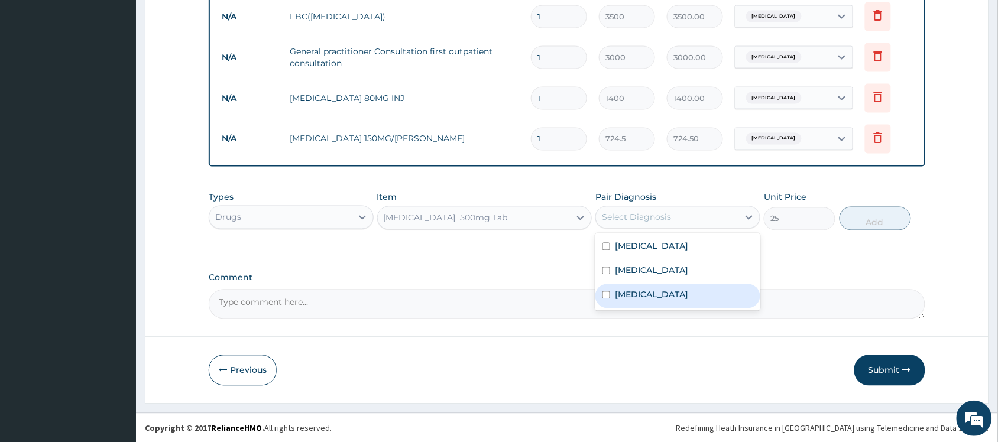
click at [693, 296] on div "Malaria" at bounding box center [677, 296] width 165 height 24
checkbox input "true"
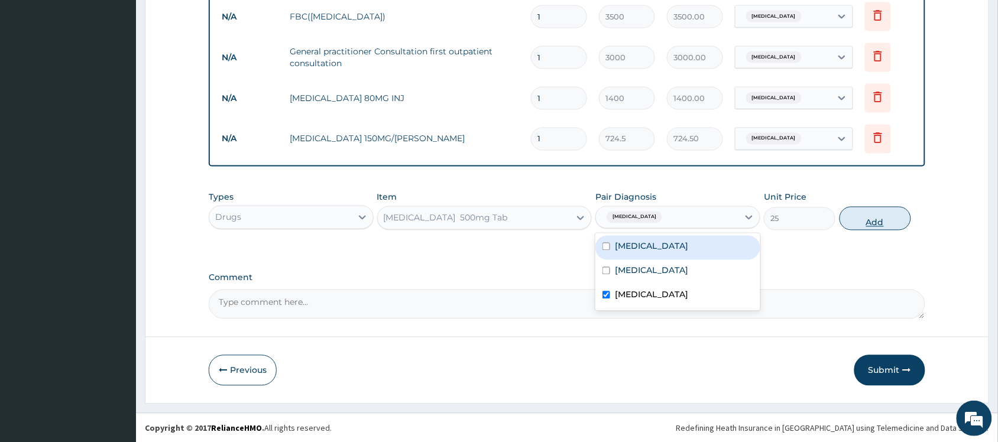
click at [883, 216] on button "Add" at bounding box center [875, 219] width 72 height 24
type input "0"
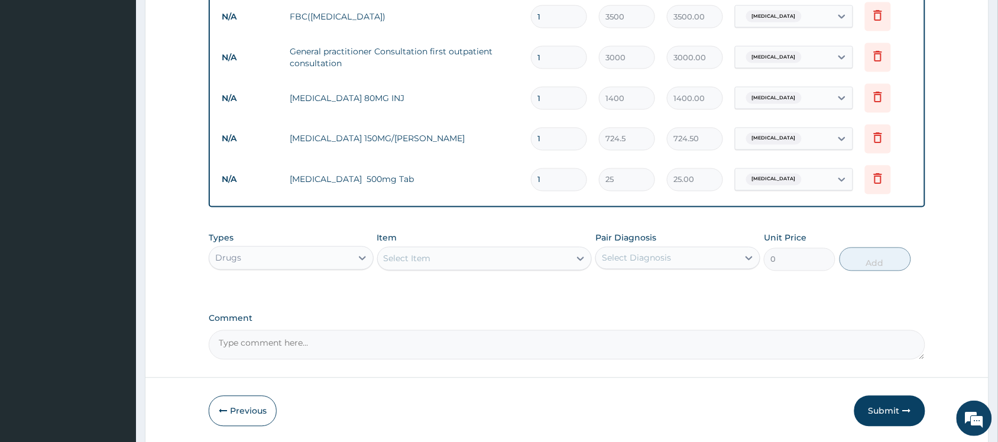
click at [495, 269] on div "Select Item" at bounding box center [484, 259] width 215 height 24
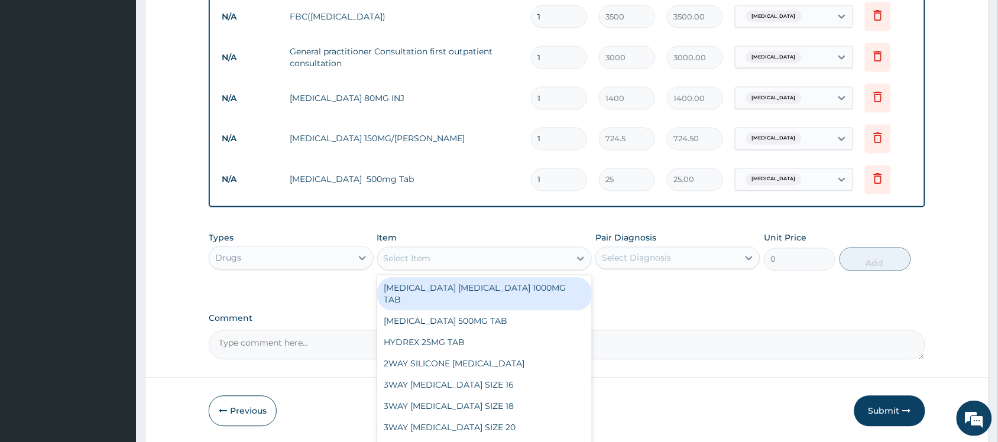
click at [688, 335] on textarea "Comment" at bounding box center [567, 345] width 716 height 30
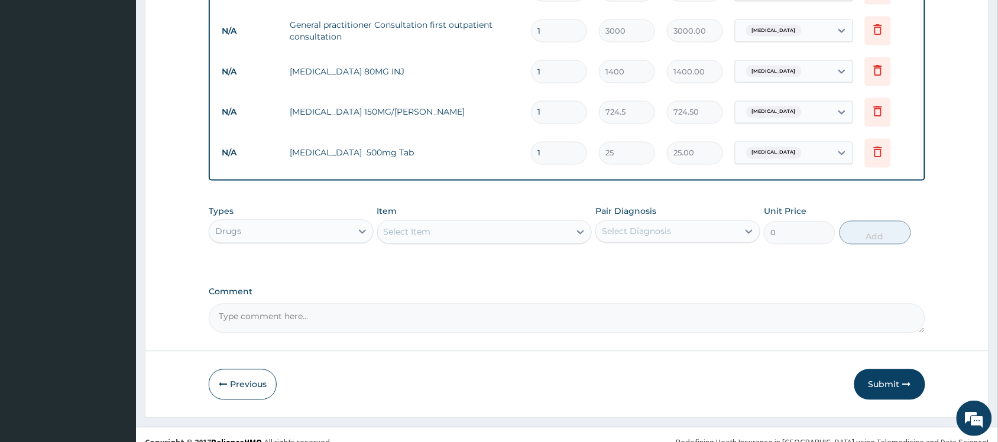
scroll to position [598, 0]
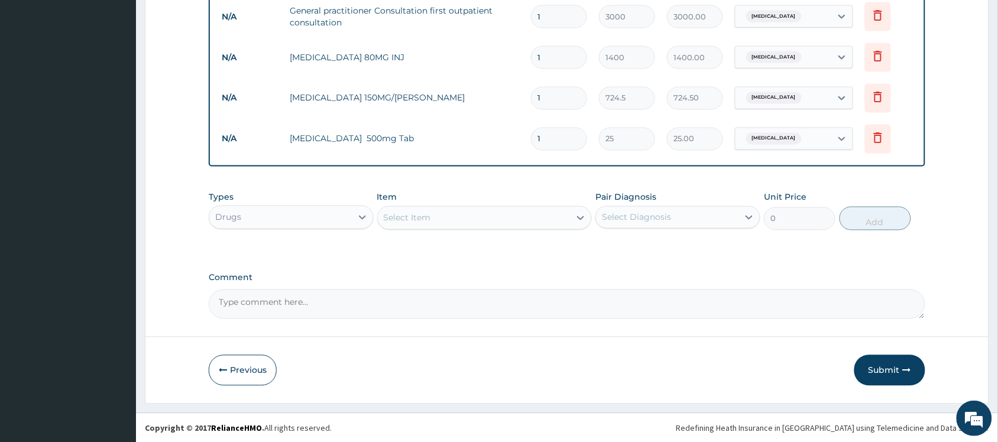
click at [347, 217] on div "Drugs" at bounding box center [280, 217] width 142 height 19
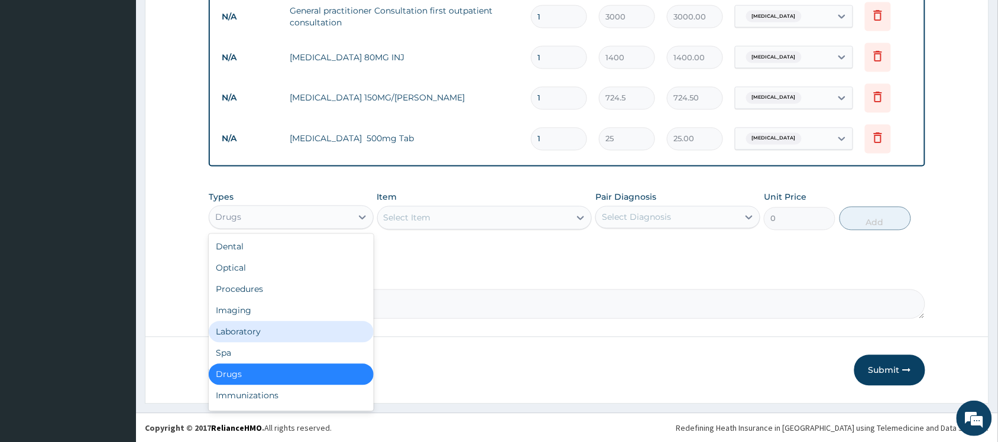
click at [318, 325] on div "Laboratory" at bounding box center [291, 332] width 165 height 21
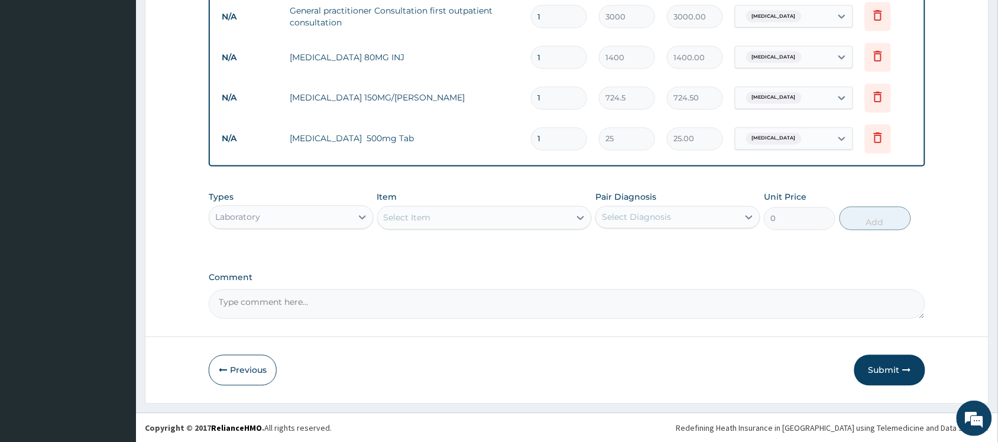
click at [553, 220] on div "Select Item" at bounding box center [474, 218] width 193 height 19
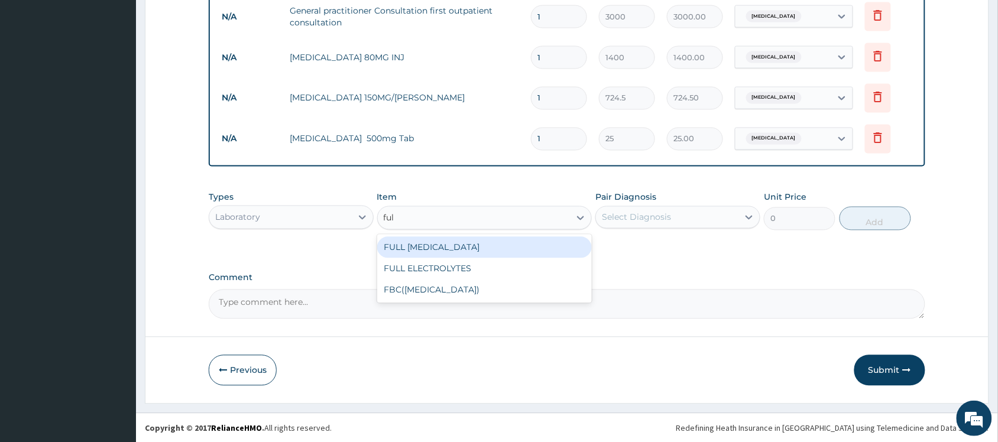
type input "full"
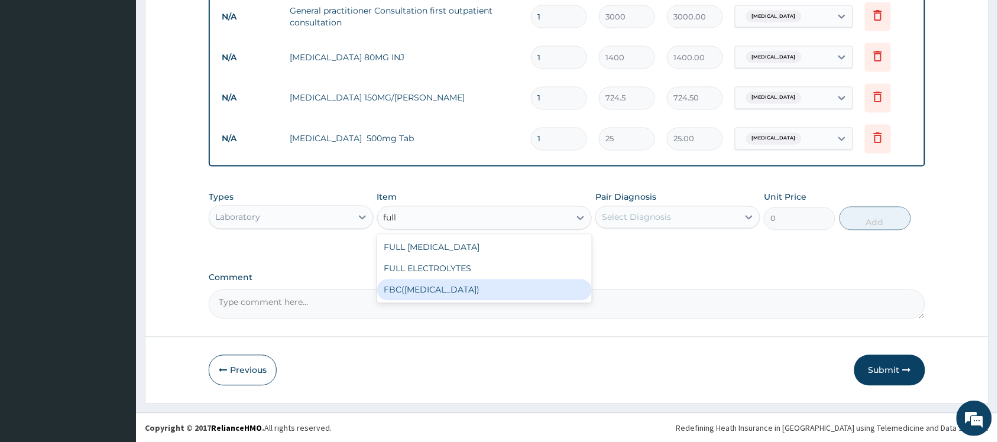
click at [545, 285] on div "FBC(FULL BLOOD COUNT)" at bounding box center [484, 290] width 215 height 21
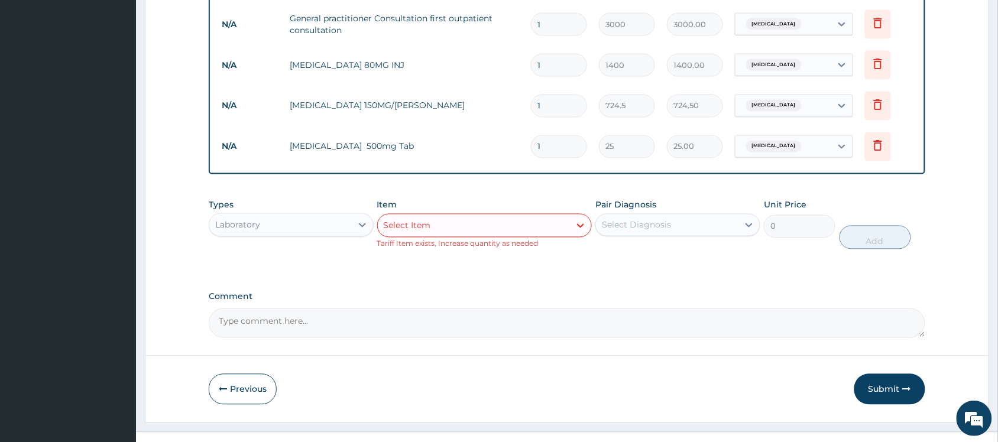
scroll to position [609, 0]
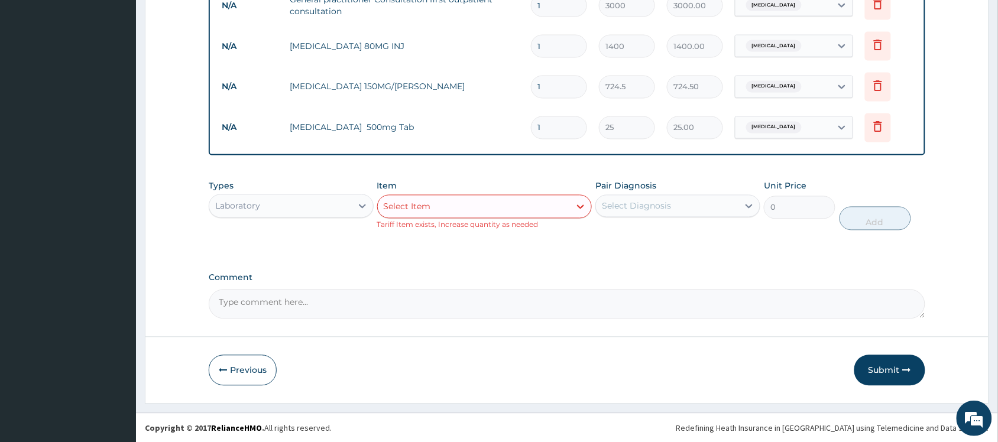
click at [456, 203] on div "Select Item" at bounding box center [474, 206] width 193 height 19
type input "loratidine"
click at [319, 210] on div "Laboratory" at bounding box center [280, 206] width 142 height 19
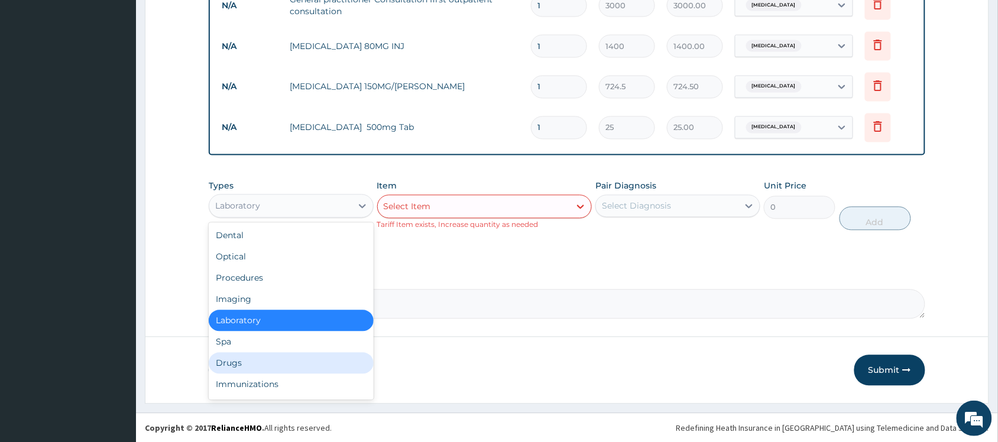
click at [303, 354] on div "Drugs" at bounding box center [291, 363] width 165 height 21
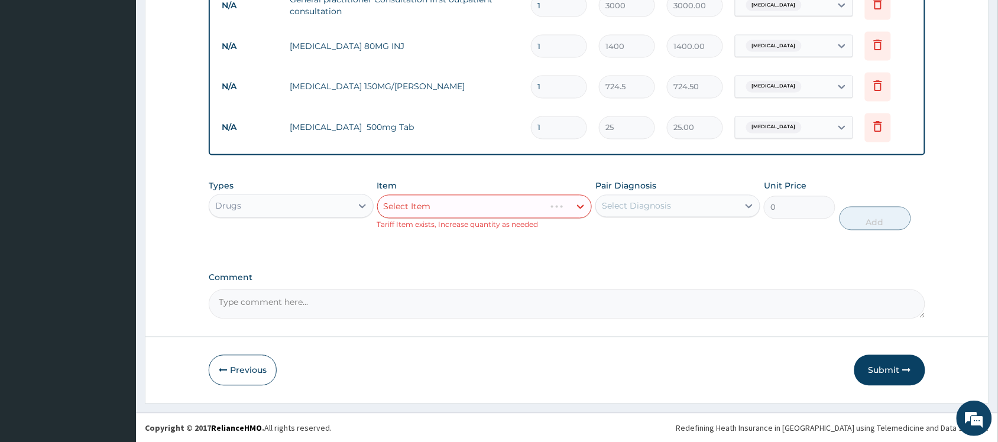
click at [439, 212] on div "Select Item" at bounding box center [484, 207] width 215 height 24
click at [440, 205] on div "Select Item" at bounding box center [484, 207] width 215 height 24
click at [437, 204] on div "Select Item" at bounding box center [484, 207] width 215 height 24
click at [635, 203] on div "Select Diagnosis" at bounding box center [636, 206] width 69 height 12
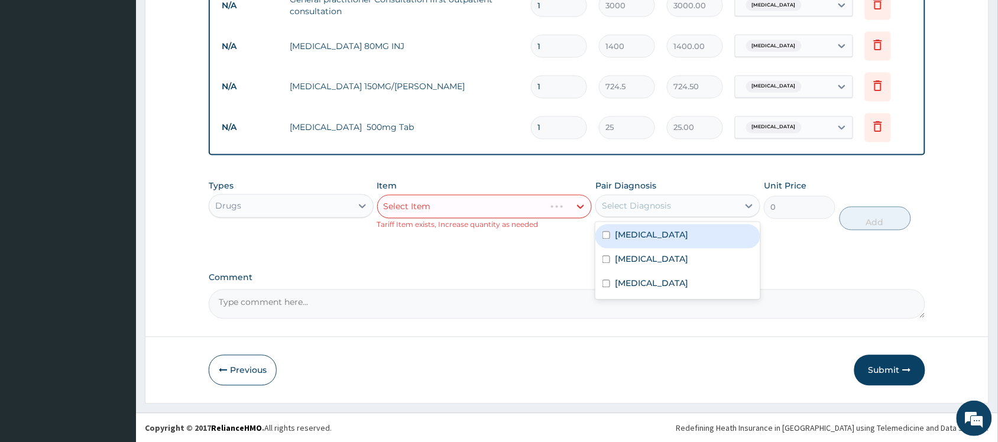
click at [640, 234] on label "Pharyngitis" at bounding box center [651, 235] width 73 height 12
checkbox input "true"
click at [556, 200] on div "Select Item" at bounding box center [484, 207] width 215 height 24
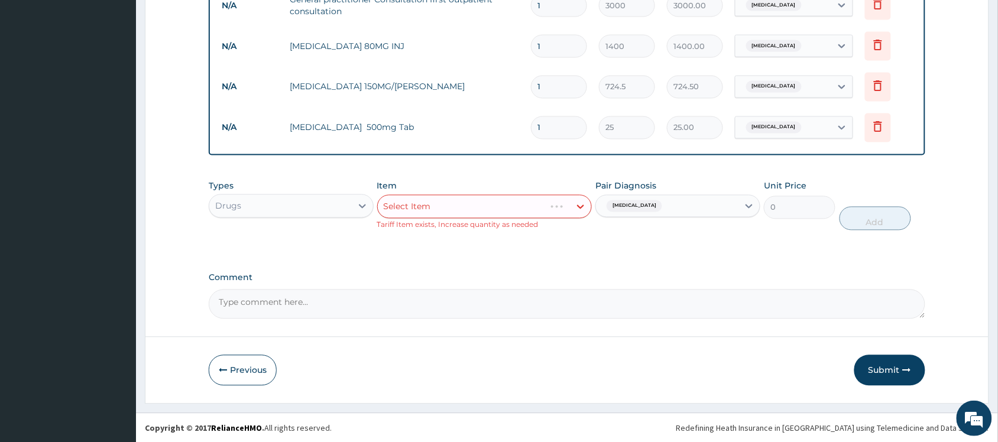
click at [556, 200] on div "Select Item" at bounding box center [484, 207] width 215 height 24
click at [539, 202] on div "Select Item" at bounding box center [474, 206] width 193 height 19
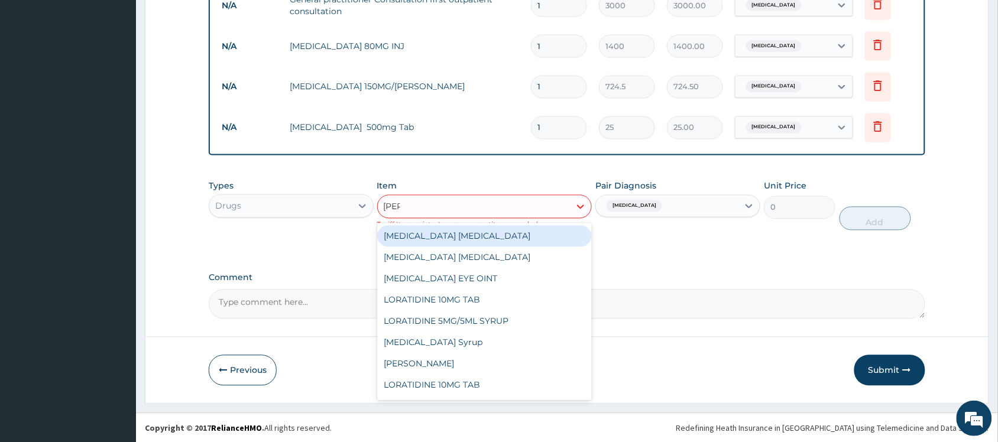
type input "lorat"
click at [515, 234] on div "LORATIDINE 10MG TAB" at bounding box center [484, 236] width 215 height 21
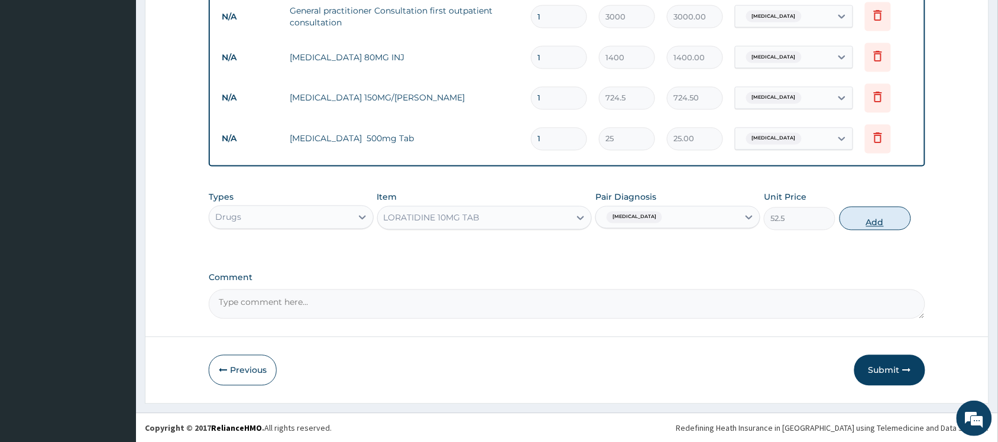
click at [867, 217] on button "Add" at bounding box center [875, 219] width 72 height 24
type input "0"
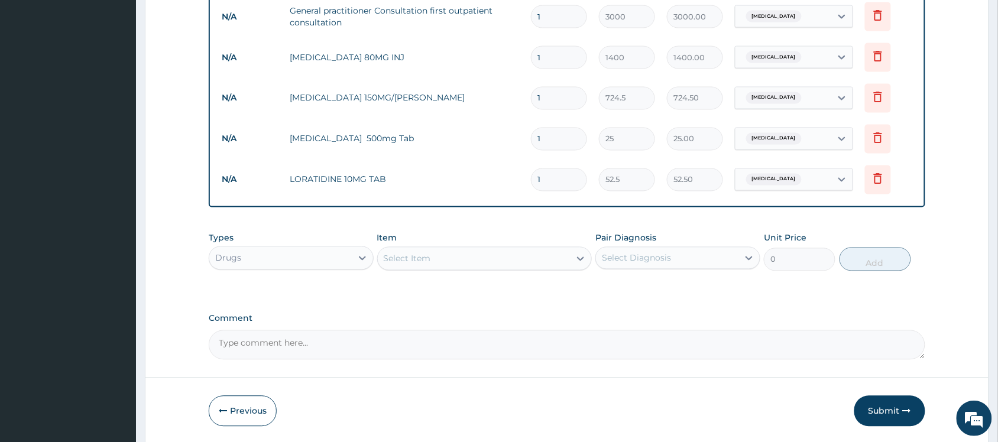
type input "10"
type input "525.00"
type input "13"
type input "682.50"
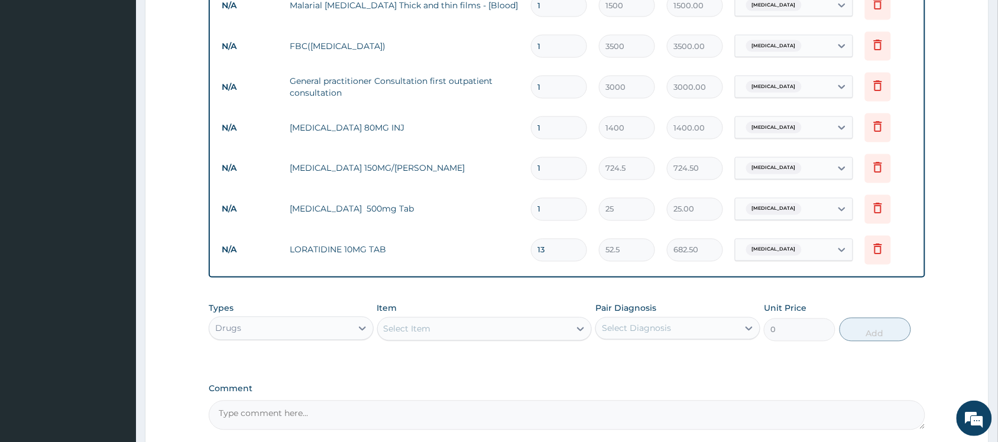
scroll to position [524, 0]
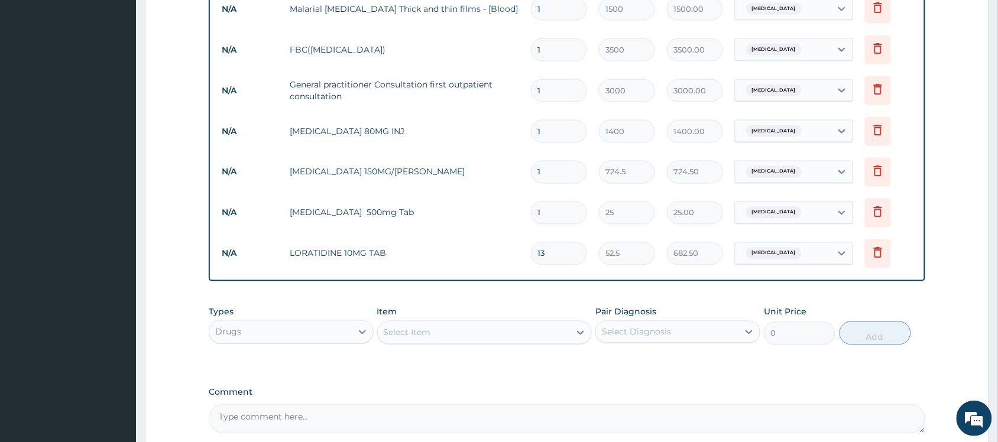
type input "13"
click at [560, 208] on input "1" at bounding box center [559, 213] width 56 height 23
type input "18"
type input "450.00"
type input "18"
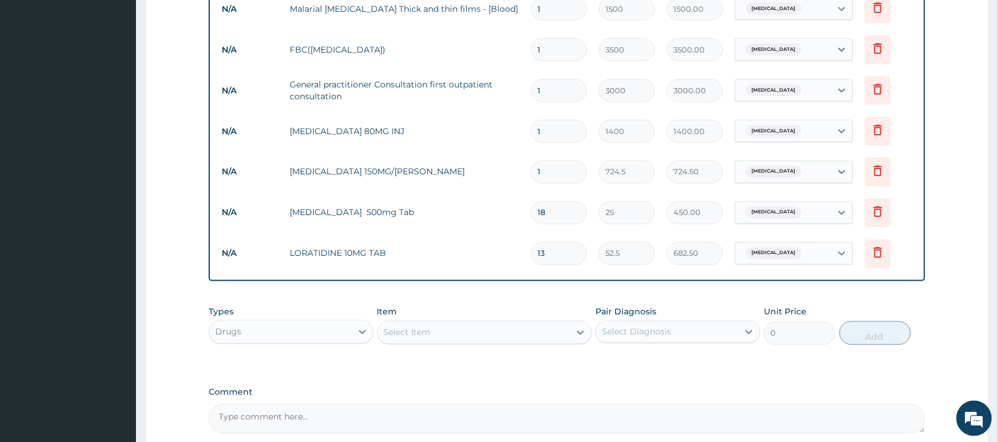
click at [550, 173] on input "1" at bounding box center [559, 172] width 56 height 23
type input "0.00"
type input "4"
type input "2898.00"
type input "7"
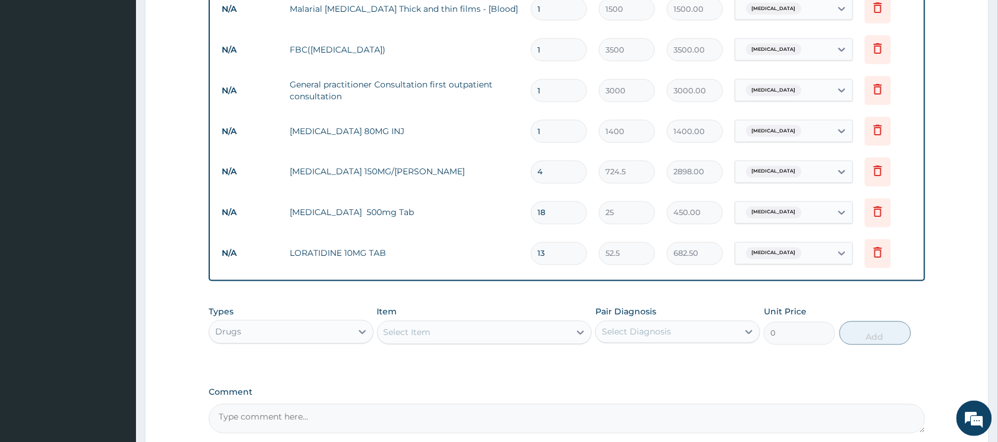
type input "5071.50"
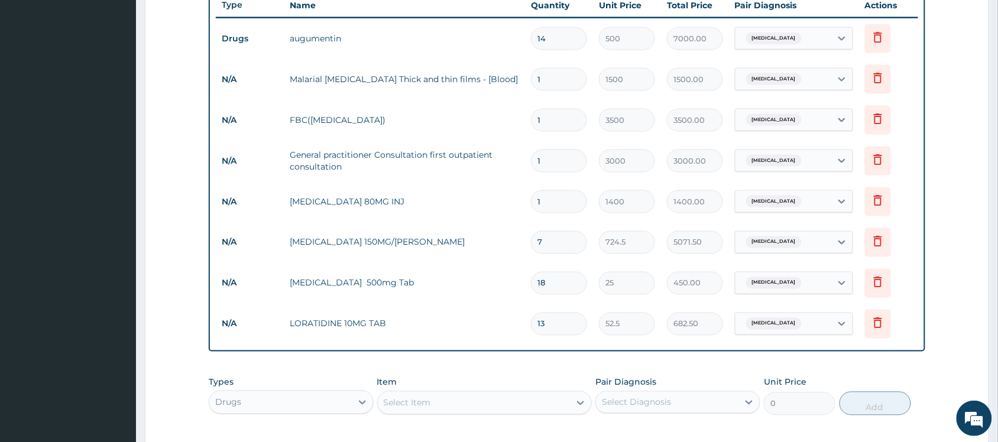
scroll to position [437, 0]
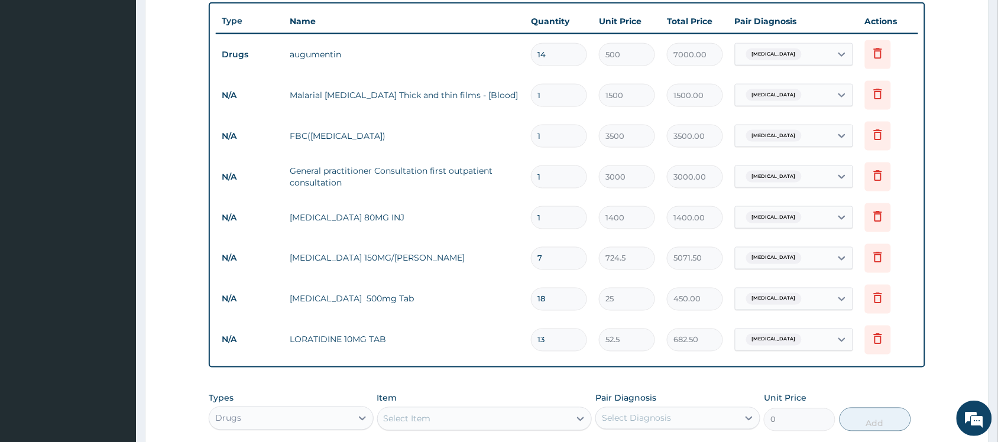
type input "7"
click at [550, 213] on input "1" at bounding box center [559, 217] width 56 height 23
type input "0.00"
type input "6"
type input "8400.00"
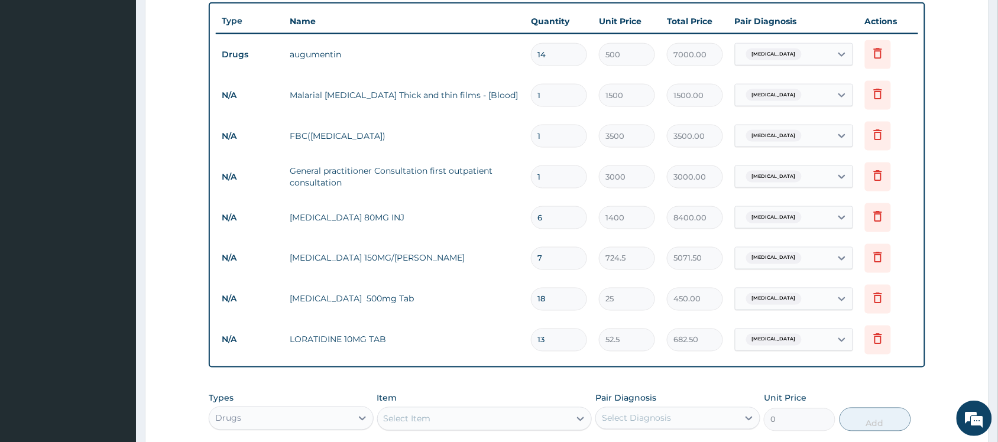
type input "6"
click at [554, 260] on input "7" at bounding box center [559, 258] width 56 height 23
type input "0.00"
type input "4"
type input "2898.00"
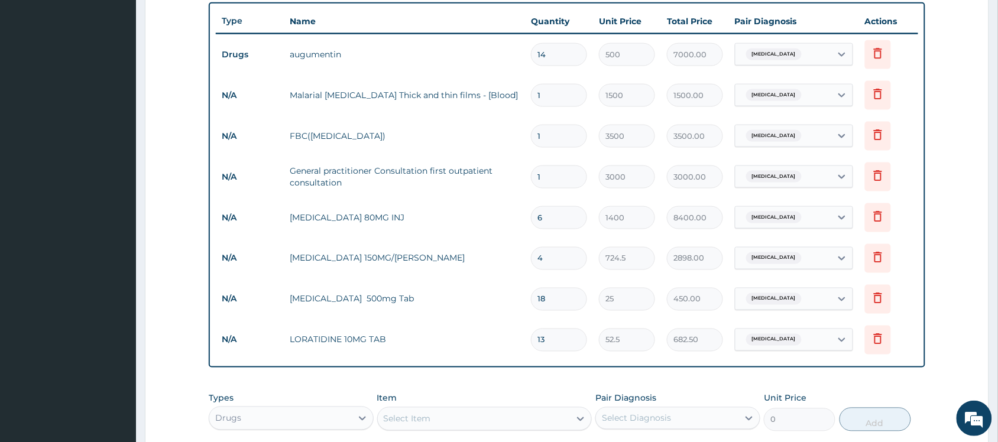
type input "4"
click at [562, 342] on input "13" at bounding box center [559, 340] width 56 height 23
type input "1"
type input "52.50"
type input "10"
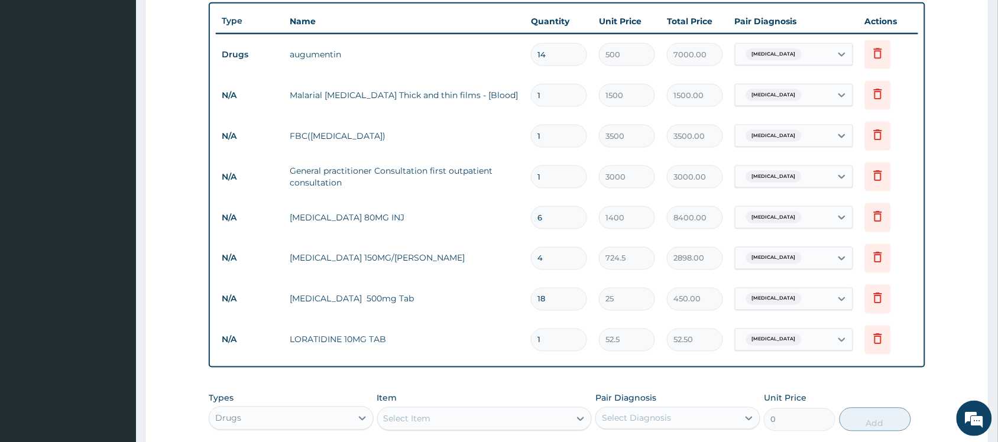
type input "525.00"
type input "10"
click at [551, 411] on div "Select Item" at bounding box center [474, 419] width 193 height 19
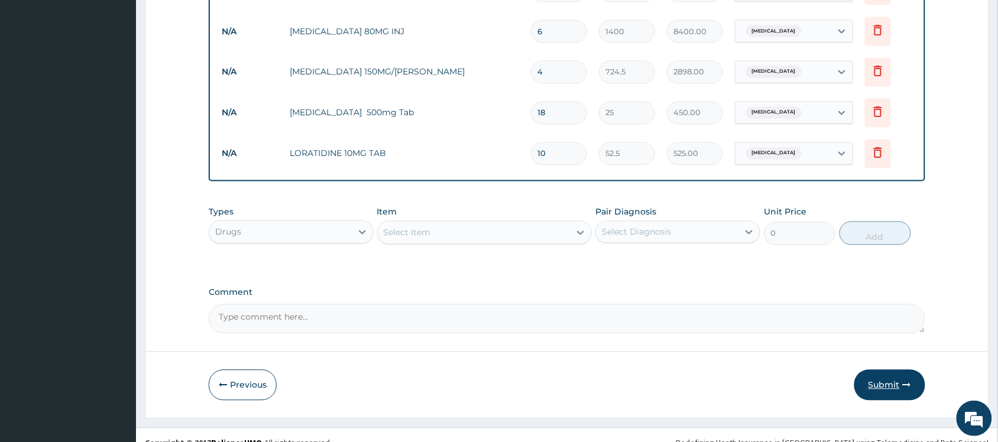
scroll to position [639, 0]
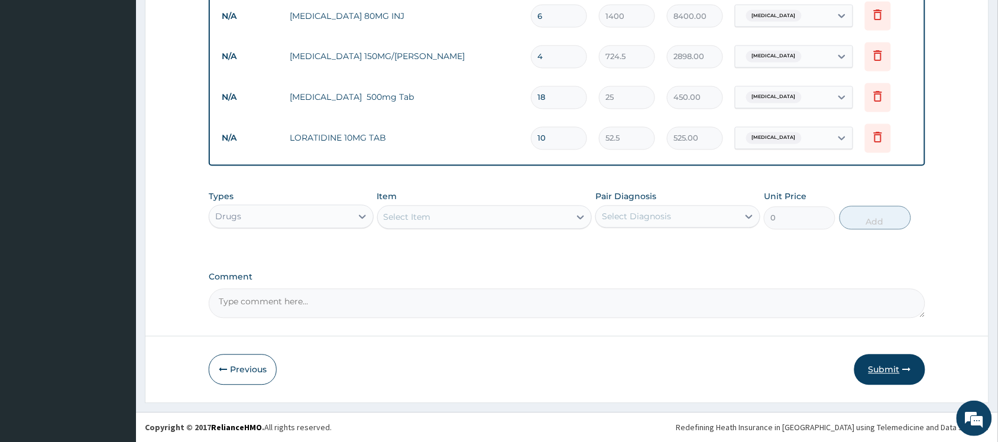
click at [887, 365] on button "Submit" at bounding box center [889, 370] width 71 height 31
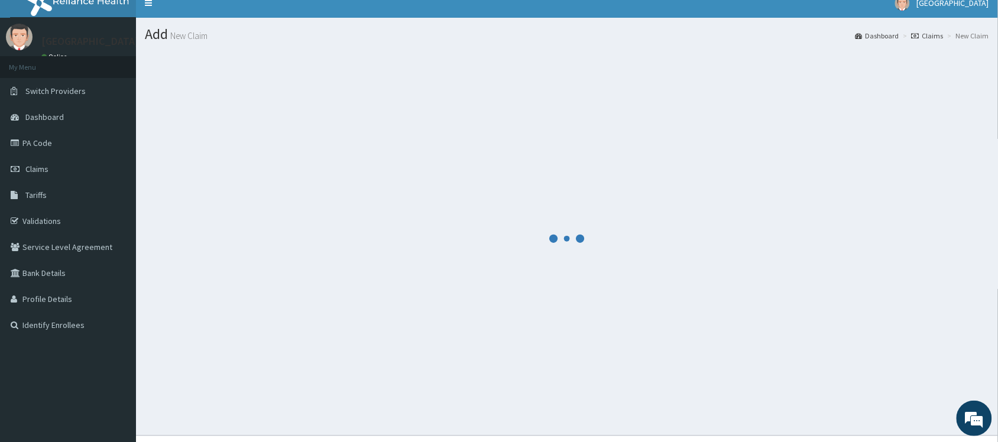
scroll to position [0, 0]
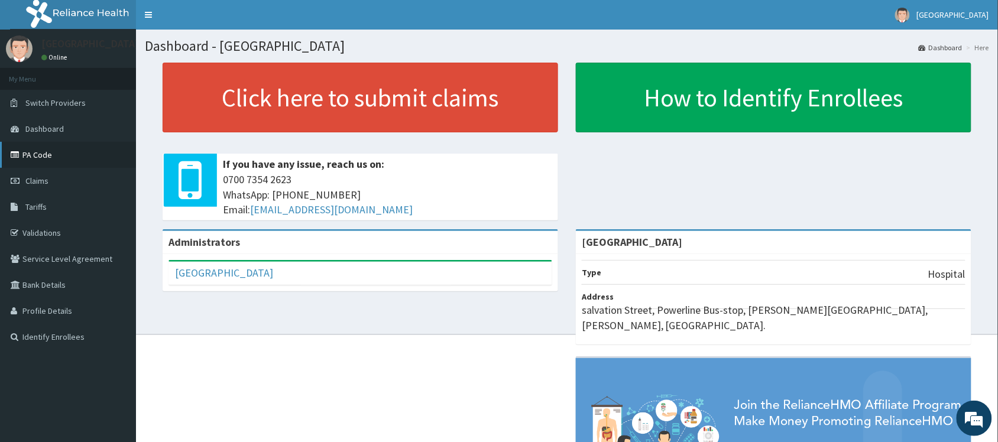
click at [71, 148] on link "PA Code" at bounding box center [68, 155] width 136 height 26
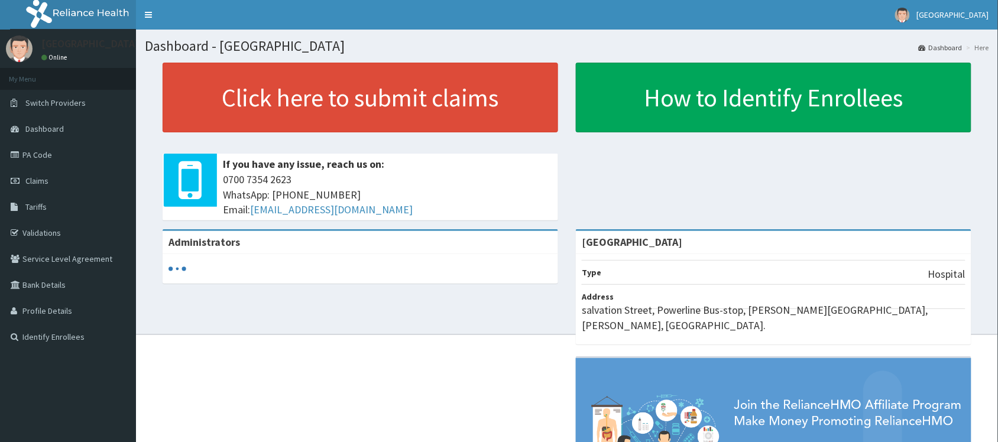
click at [74, 169] on link "Claims" at bounding box center [68, 181] width 136 height 26
click at [70, 179] on link "Claims" at bounding box center [68, 181] width 136 height 26
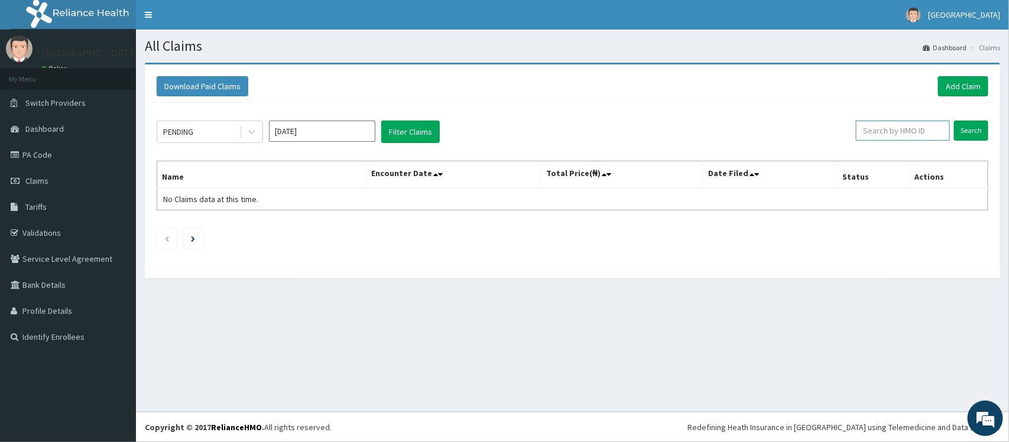
click at [929, 128] on input "text" at bounding box center [903, 131] width 94 height 20
paste input "PTL/10011/A"
click at [968, 126] on input "Search" at bounding box center [971, 131] width 34 height 20
click at [872, 125] on input "PTL/10011/A" at bounding box center [883, 131] width 87 height 20
type input "PTL/10011/A"
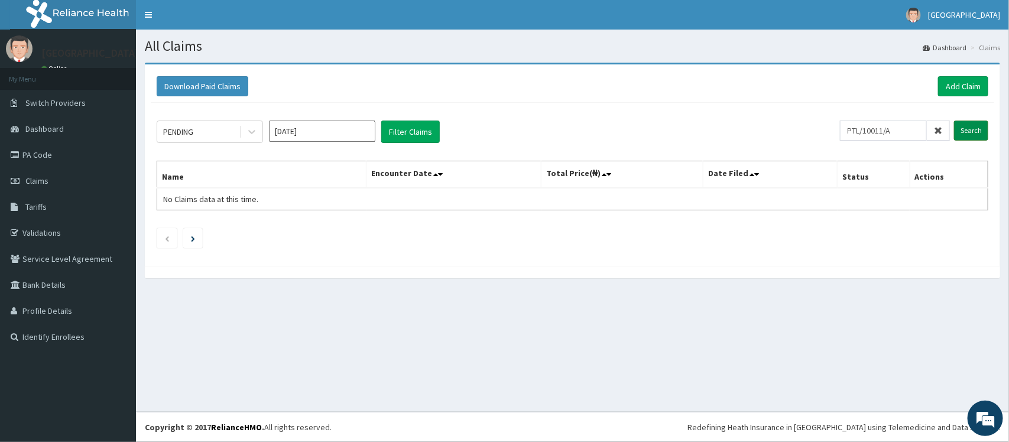
click at [977, 128] on input "Search" at bounding box center [971, 131] width 34 height 20
